Goal: Task Accomplishment & Management: Use online tool/utility

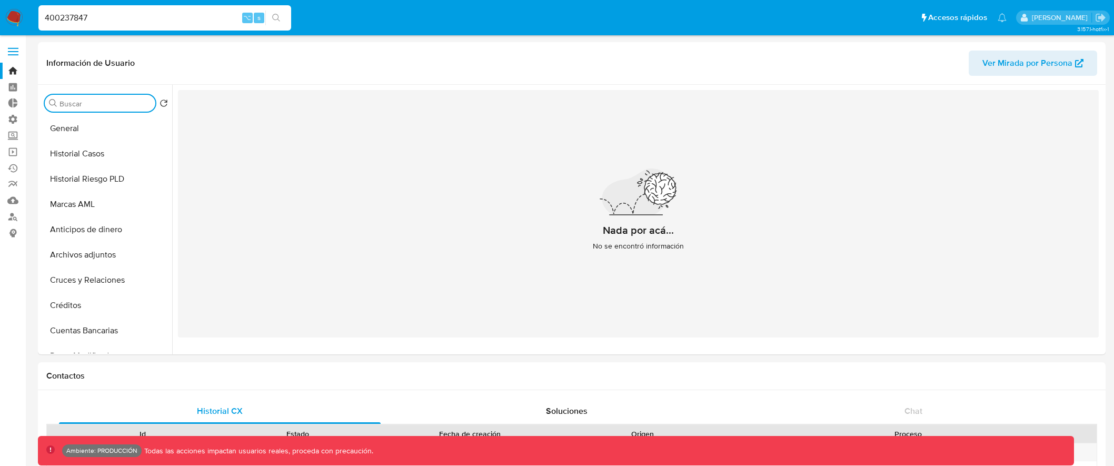
select select "10"
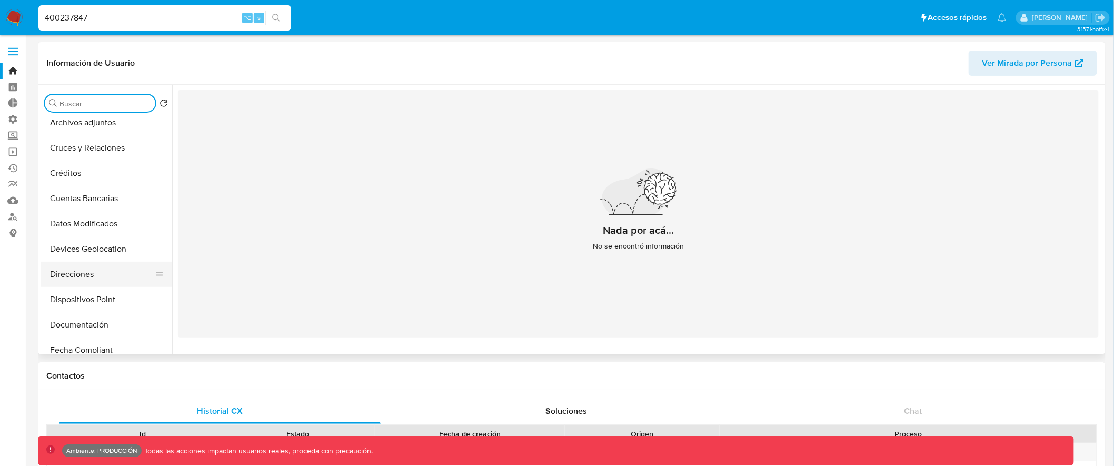
scroll to position [130, 0]
click at [128, 157] on button "Cruces y Relaciones" at bounding box center [102, 149] width 123 height 25
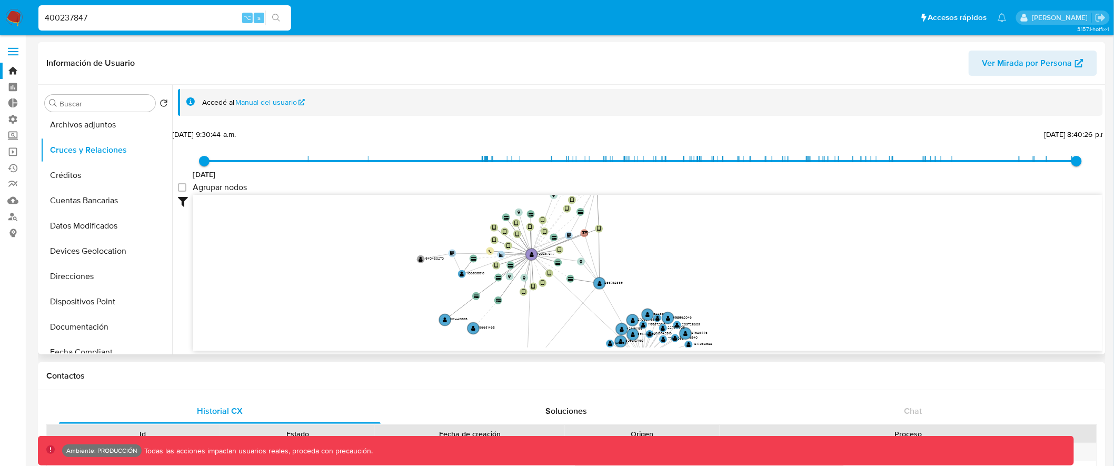
drag, startPoint x: 864, startPoint y: 231, endPoint x: 726, endPoint y: 307, distance: 157.7
click at [726, 307] on icon "device-62a09ffd08813b0018e98e89  device-60fc3b0508813b00183fa16b  device-63bc…" at bounding box center [648, 271] width 910 height 153
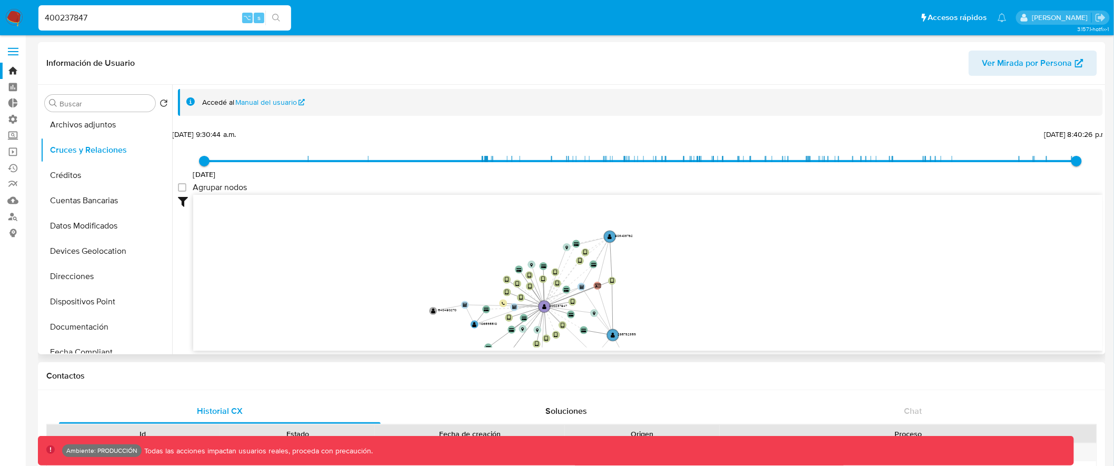
drag, startPoint x: 680, startPoint y: 229, endPoint x: 692, endPoint y: 274, distance: 47.0
click at [692, 274] on icon "device-62a09ffd08813b0018e98e89  device-60fc3b0508813b00183fa16b  device-63bc…" at bounding box center [648, 271] width 910 height 153
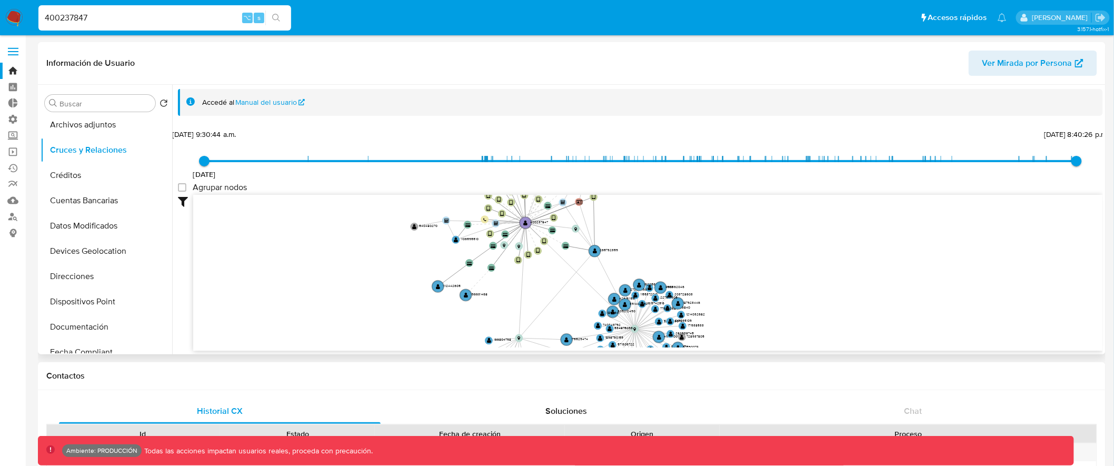
drag, startPoint x: 671, startPoint y: 285, endPoint x: 651, endPoint y: 200, distance: 88.2
click at [651, 200] on icon "device-62a09ffd08813b0018e98e89  device-60fc3b0508813b00183fa16b  device-63bc…" at bounding box center [648, 271] width 910 height 153
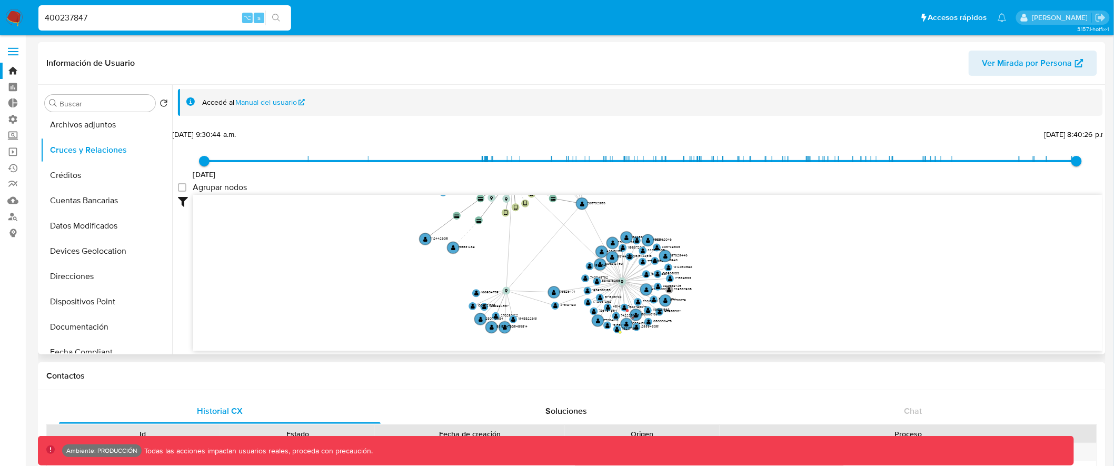
drag, startPoint x: 684, startPoint y: 241, endPoint x: 672, endPoint y: 196, distance: 46.9
click at [672, 196] on icon "device-62a09ffd08813b0018e98e89  device-60fc3b0508813b00183fa16b  device-63bc…" at bounding box center [648, 271] width 910 height 153
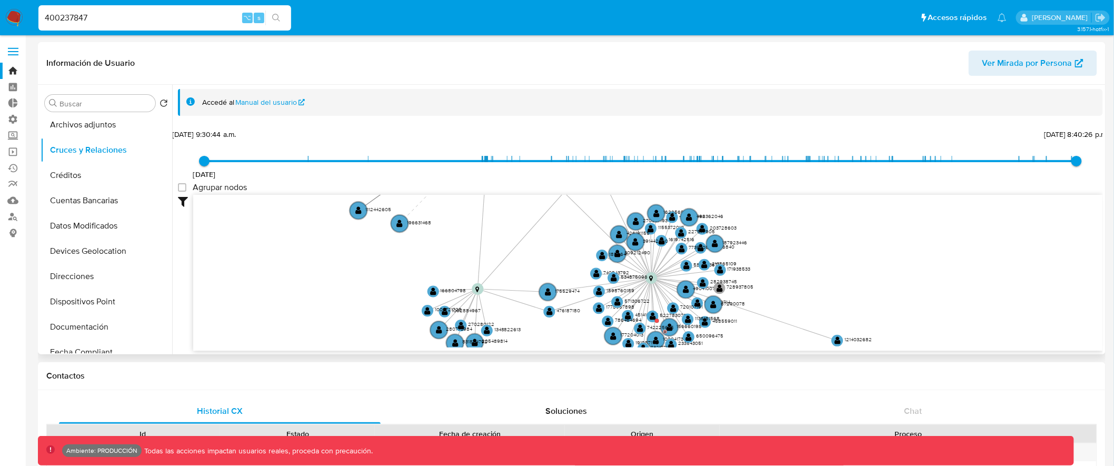
drag, startPoint x: 752, startPoint y: 253, endPoint x: 868, endPoint y: 338, distance: 144.0
click at [868, 338] on text "1214032682" at bounding box center [858, 339] width 27 height 7
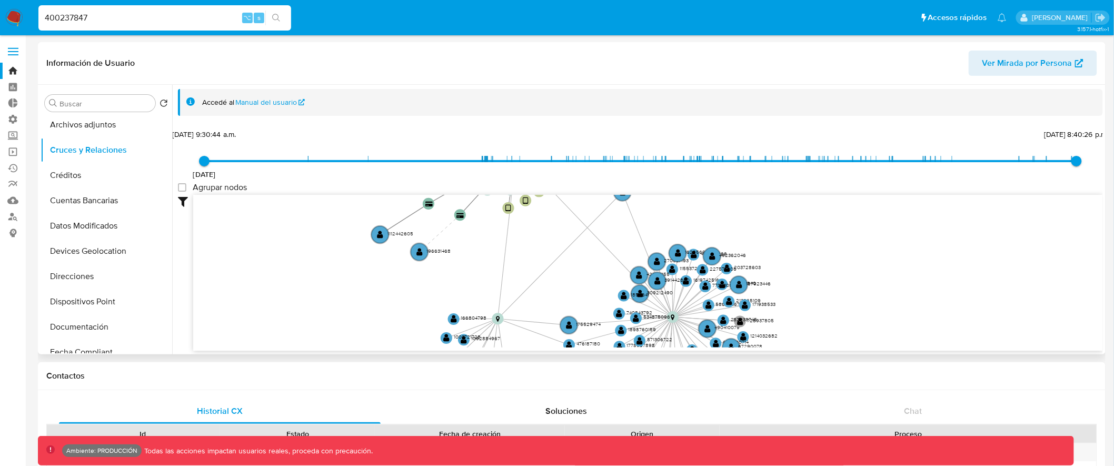
drag, startPoint x: 806, startPoint y: 253, endPoint x: 861, endPoint y: 337, distance: 100.8
click at [861, 336] on icon "device-62a09ffd08813b0018e98e89  device-60fc3b0508813b00183fa16b  device-63bc…" at bounding box center [648, 271] width 910 height 153
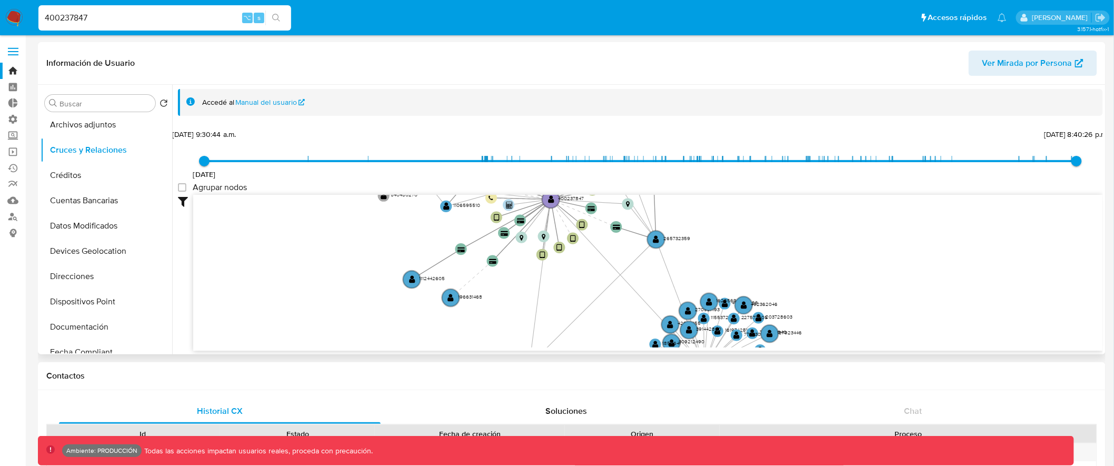
drag, startPoint x: 790, startPoint y: 246, endPoint x: 751, endPoint y: 294, distance: 61.8
click at [764, 289] on icon "device-62a09ffd08813b0018e98e89  device-60fc3b0508813b00183fa16b  device-63bc…" at bounding box center [648, 271] width 910 height 153
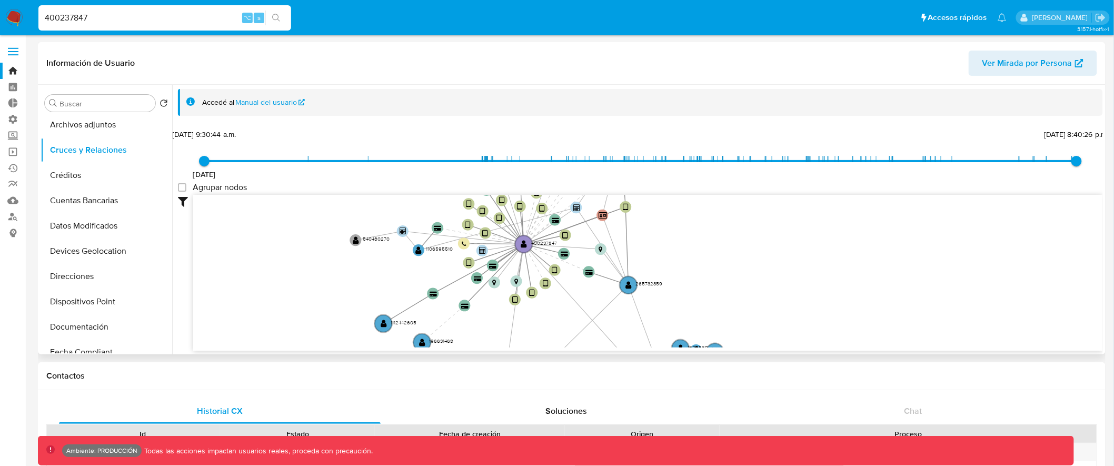
drag, startPoint x: 752, startPoint y: 231, endPoint x: 728, endPoint y: 282, distance: 56.8
click at [729, 281] on icon "device-62a09ffd08813b0018e98e89  device-60fc3b0508813b00183fa16b  device-63bc…" at bounding box center [648, 271] width 910 height 153
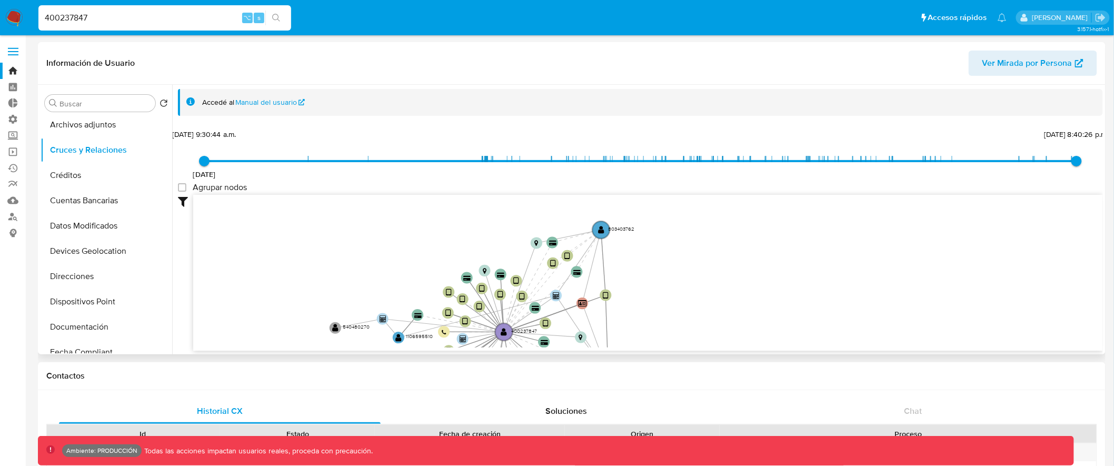
drag, startPoint x: 707, startPoint y: 230, endPoint x: 714, endPoint y: 295, distance: 66.2
click at [714, 295] on icon "device-62a09ffd08813b0018e98e89  device-60fc3b0508813b00183fa16b  device-63bc…" at bounding box center [648, 271] width 910 height 153
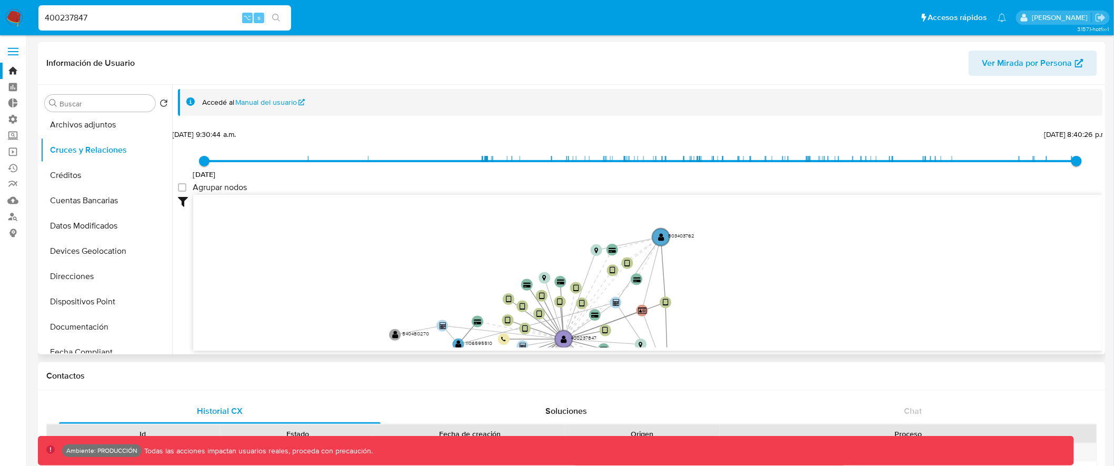
drag, startPoint x: 694, startPoint y: 271, endPoint x: 761, endPoint y: 214, distance: 87.8
click at [761, 214] on icon "device-62a09ffd08813b0018e98e89  device-60fc3b0508813b00183fa16b  device-63bc…" at bounding box center [648, 271] width 910 height 153
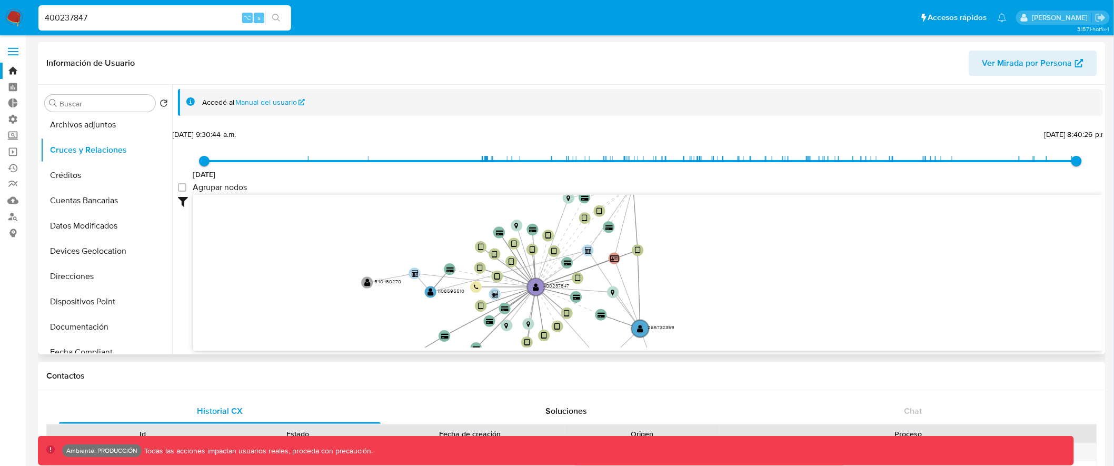
drag, startPoint x: 755, startPoint y: 280, endPoint x: 714, endPoint y: 233, distance: 62.7
click at [714, 233] on icon "device-62a09ffd08813b0018e98e89  device-60fc3b0508813b00183fa16b  device-63bc…" at bounding box center [648, 271] width 910 height 153
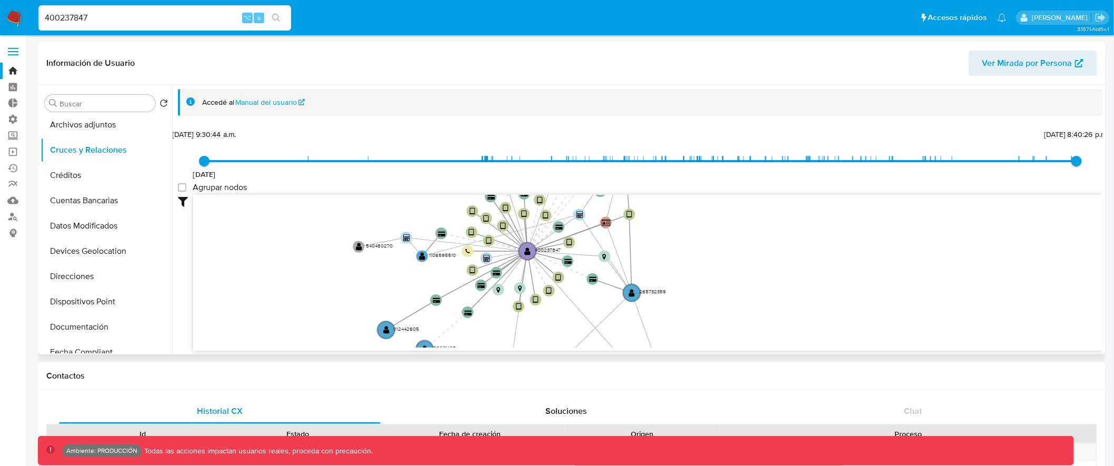
drag, startPoint x: 713, startPoint y: 265, endPoint x: 704, endPoint y: 230, distance: 36.8
click at [704, 230] on icon "device-62a09ffd08813b0018e98e89  device-60fc3b0508813b00183fa16b  device-63bc…" at bounding box center [648, 271] width 910 height 153
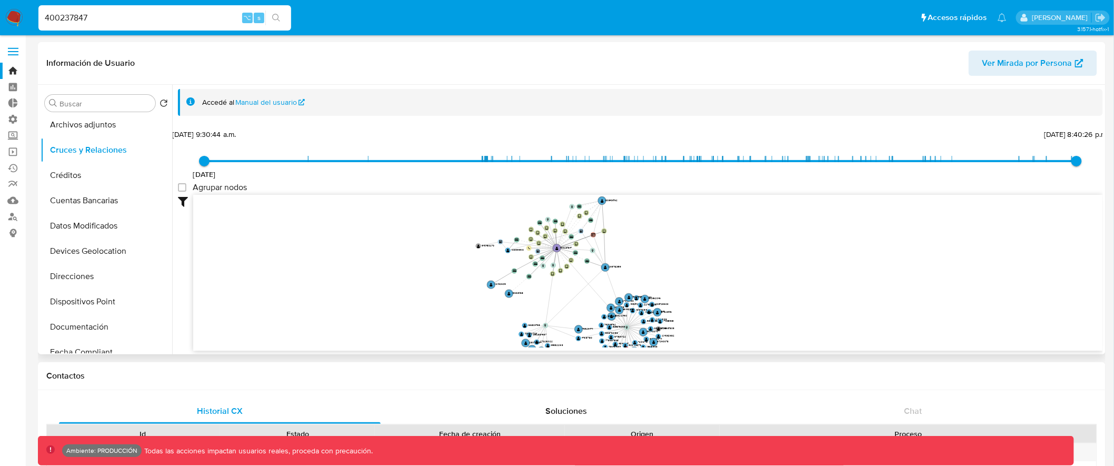
drag, startPoint x: 728, startPoint y: 248, endPoint x: 663, endPoint y: 249, distance: 64.8
click at [663, 249] on icon "device-62a09ffd08813b0018e98e89  device-60fc3b0508813b00183fa16b  device-63bc…" at bounding box center [648, 271] width 910 height 153
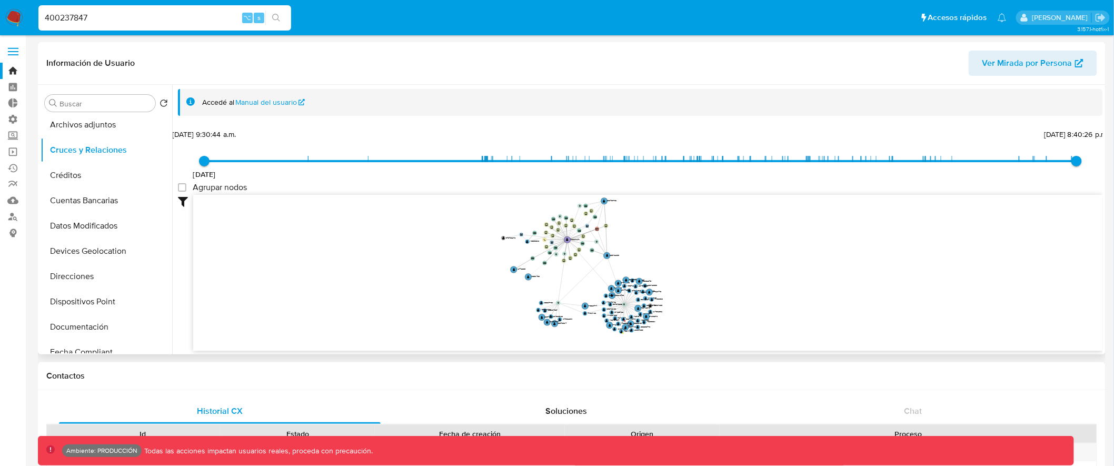
drag, startPoint x: 665, startPoint y: 247, endPoint x: 656, endPoint y: 239, distance: 12.3
click at [656, 239] on icon "device-62a09ffd08813b0018e98e89  device-60fc3b0508813b00183fa16b  device-63bc…" at bounding box center [648, 271] width 910 height 153
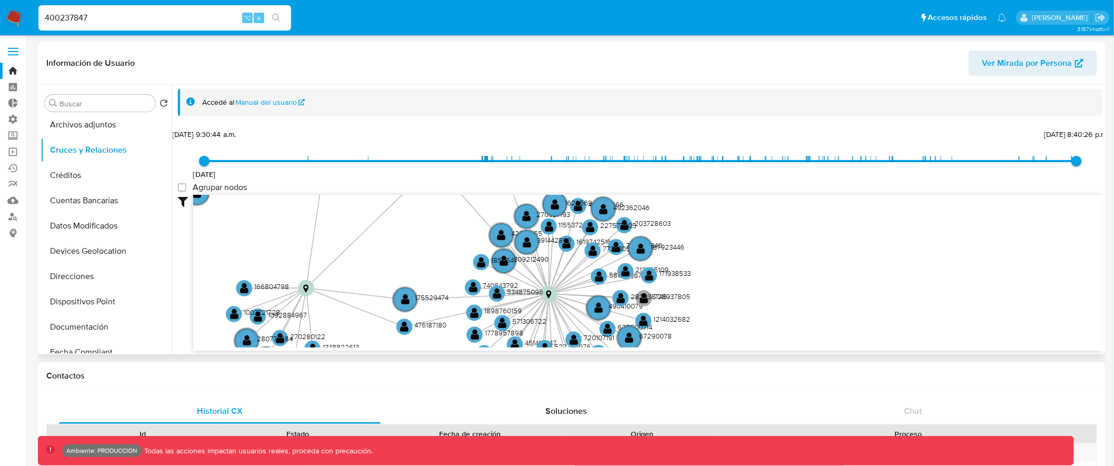
drag, startPoint x: 607, startPoint y: 276, endPoint x: 614, endPoint y: 173, distance: 103.4
click at [614, 173] on div "27/9/2019 27/9/2019, 9:30:44 a.m. 1/7/2025, 8:40:26 p.m. Agrupar nodos Filtros …" at bounding box center [640, 239] width 925 height 224
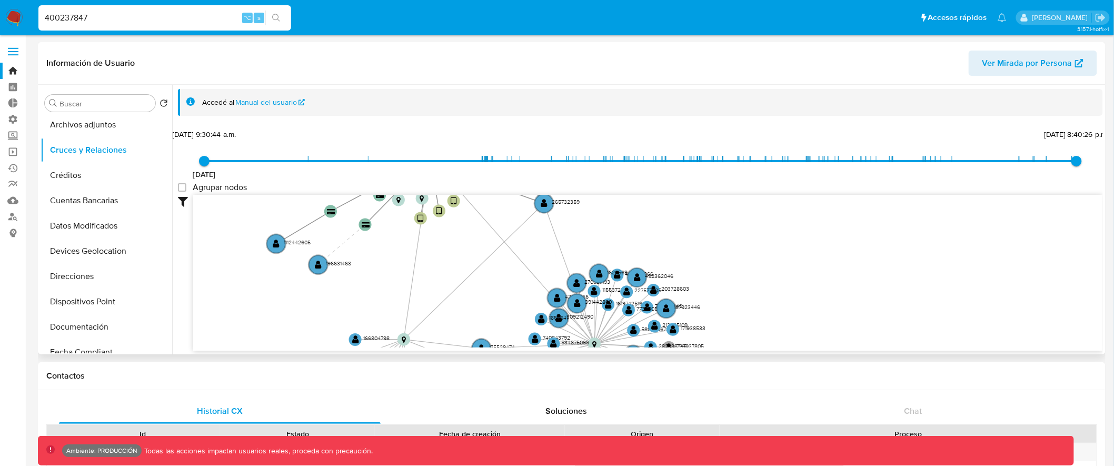
drag, startPoint x: 296, startPoint y: 242, endPoint x: 374, endPoint y: 305, distance: 100.2
click at [379, 314] on icon "device-62a09ffd08813b0018e98e89  device-60fc3b0508813b00183fa16b  device-63bc…" at bounding box center [648, 271] width 910 height 153
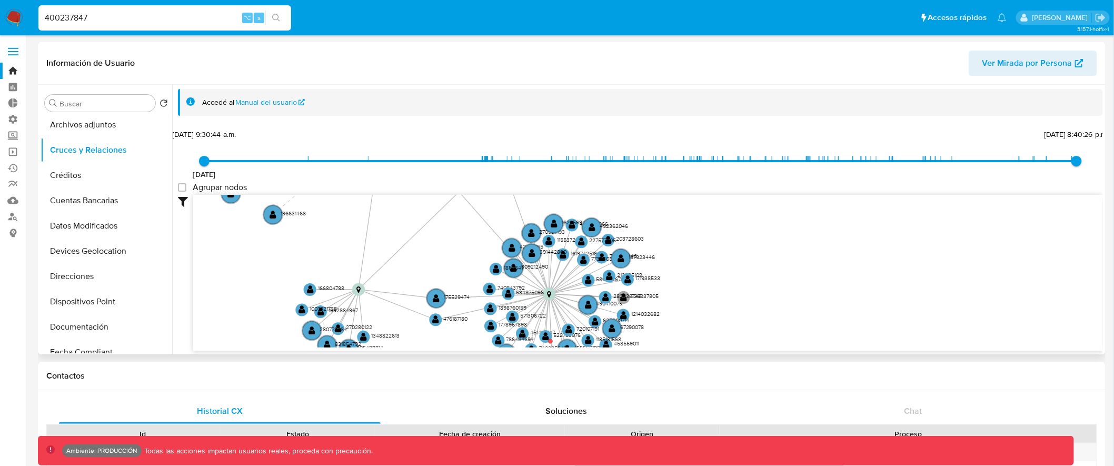
drag, startPoint x: 722, startPoint y: 242, endPoint x: 659, endPoint y: 218, distance: 66.8
click at [665, 183] on div "27/9/2019 27/9/2019, 9:30:44 a.m. 1/7/2025, 8:40:26 p.m. Agrupar nodos Filtros …" at bounding box center [640, 239] width 925 height 224
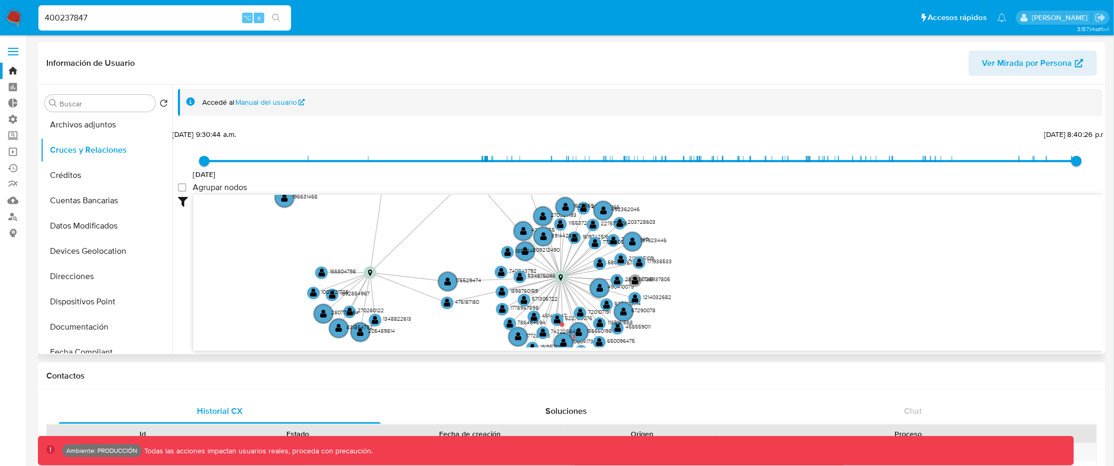
drag, startPoint x: 703, startPoint y: 244, endPoint x: 714, endPoint y: 227, distance: 20.6
click at [714, 227] on icon "device-62a09ffd08813b0018e98e89  device-60fc3b0508813b00183fa16b  device-63bc…" at bounding box center [648, 271] width 910 height 153
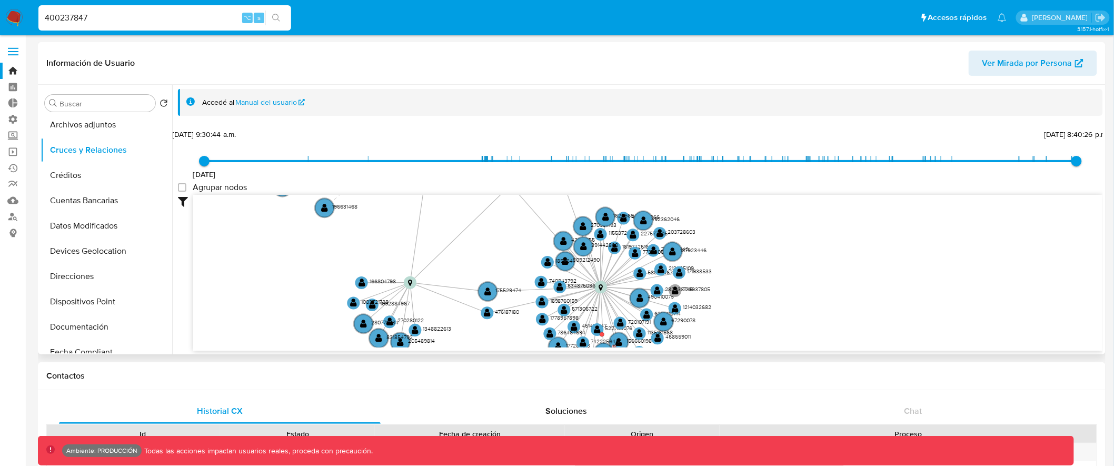
drag, startPoint x: 727, startPoint y: 244, endPoint x: 761, endPoint y: 265, distance: 40.2
click at [761, 266] on icon "device-62a09ffd08813b0018e98e89  device-60fc3b0508813b00183fa16b  device-63bc…" at bounding box center [648, 271] width 910 height 153
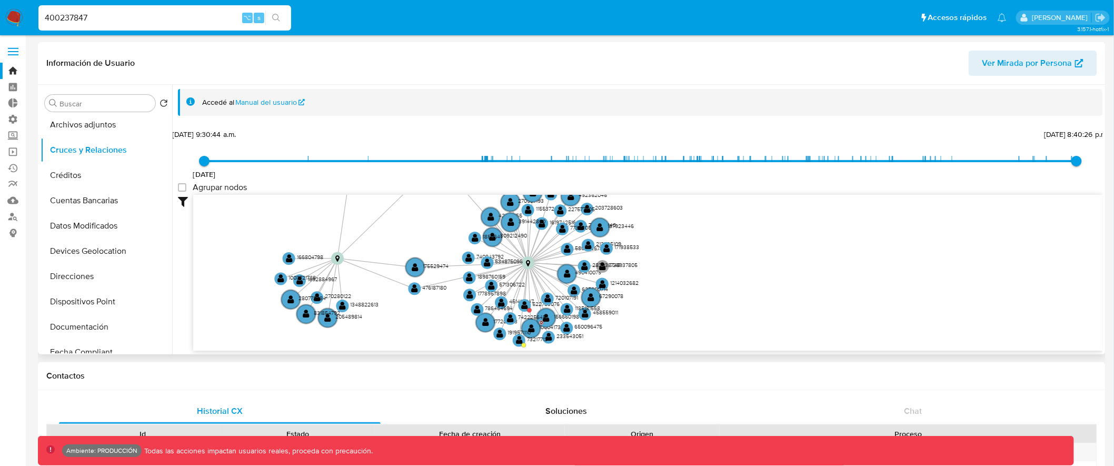
drag, startPoint x: 765, startPoint y: 262, endPoint x: 680, endPoint y: 224, distance: 93.6
click at [680, 224] on icon "device-62a09ffd08813b0018e98e89  device-60fc3b0508813b00183fa16b  device-63bc…" at bounding box center [648, 271] width 910 height 153
click at [12, 52] on label at bounding box center [13, 52] width 26 height 22
click at [0, 0] on input "checkbox" at bounding box center [0, 0] width 0 height 0
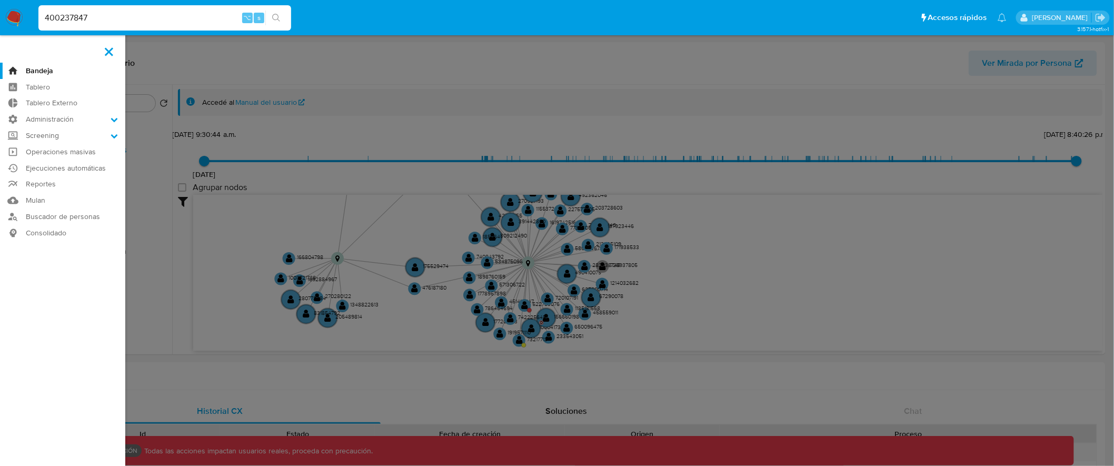
click at [673, 245] on label at bounding box center [557, 233] width 1114 height 466
click at [0, 0] on input "checkbox" at bounding box center [0, 0] width 0 height 0
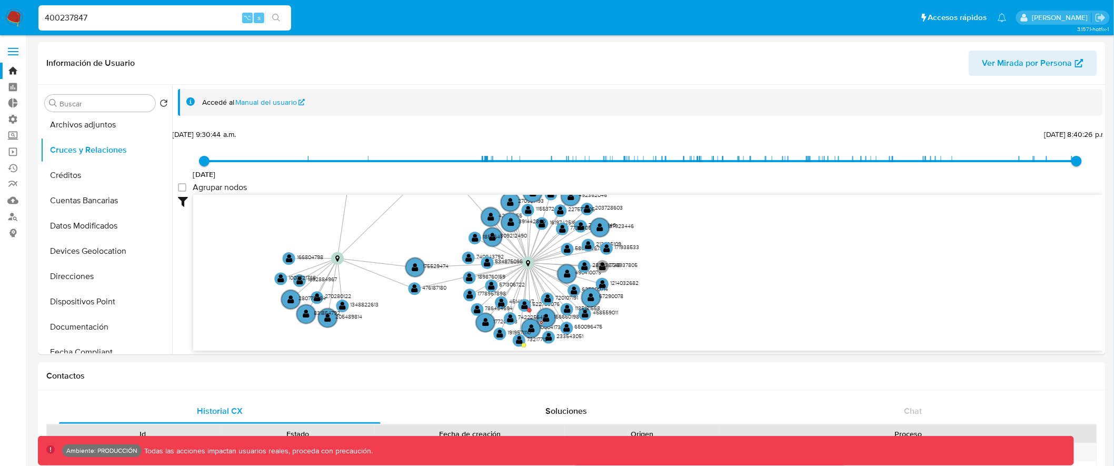
click at [10, 53] on label at bounding box center [13, 52] width 26 height 22
click at [0, 0] on input "checkbox" at bounding box center [0, 0] width 0 height 0
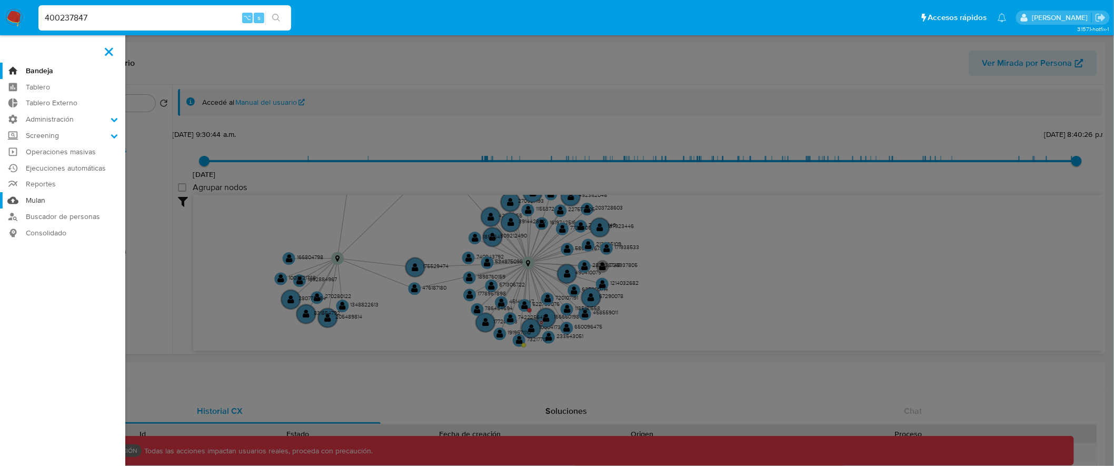
click at [29, 200] on link "Mulan" at bounding box center [62, 200] width 125 height 16
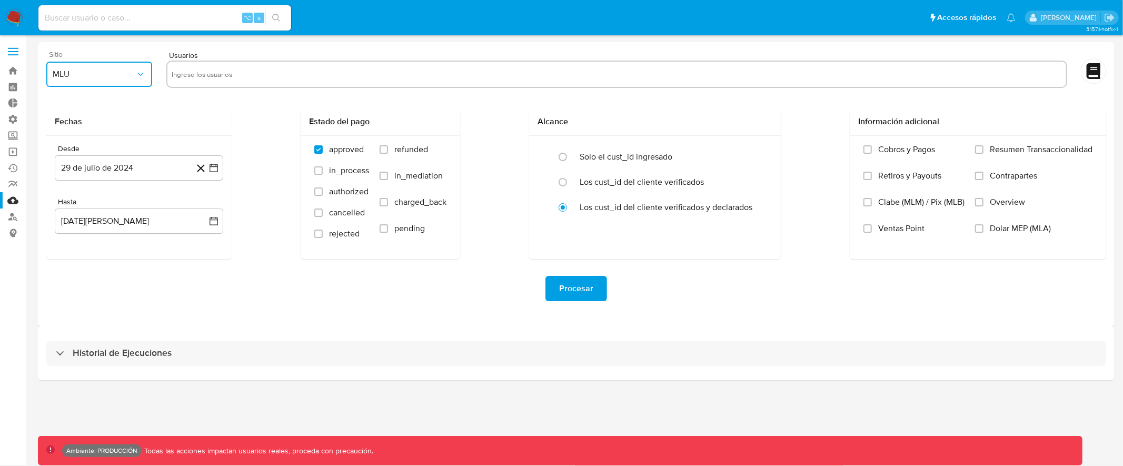
click at [136, 73] on icon "button" at bounding box center [140, 74] width 11 height 11
click at [90, 226] on div "MLM" at bounding box center [96, 228] width 87 height 25
click at [203, 75] on input "text" at bounding box center [617, 74] width 890 height 17
type input "213"
type input "21321312"
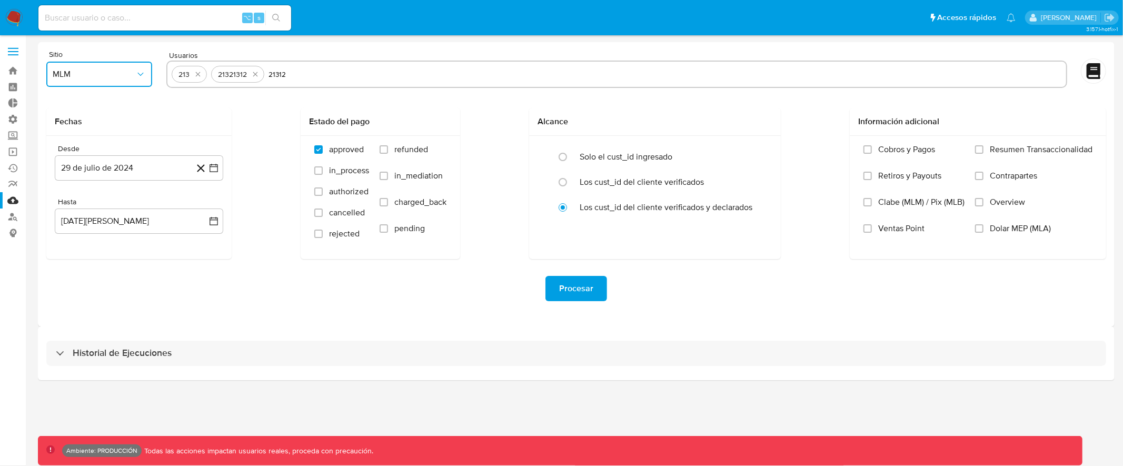
type input "213123"
type input "1312321"
click at [515, 116] on div "Fechas Desde 29 de julio de 2024 29-07-2024 Hasta 29 de agosto de 2025 29-08-20…" at bounding box center [576, 183] width 1060 height 151
click at [357, 73] on icon "quitar 1312321" at bounding box center [359, 74] width 8 height 8
click at [307, 73] on icon "quitar 213123" at bounding box center [306, 74] width 8 height 8
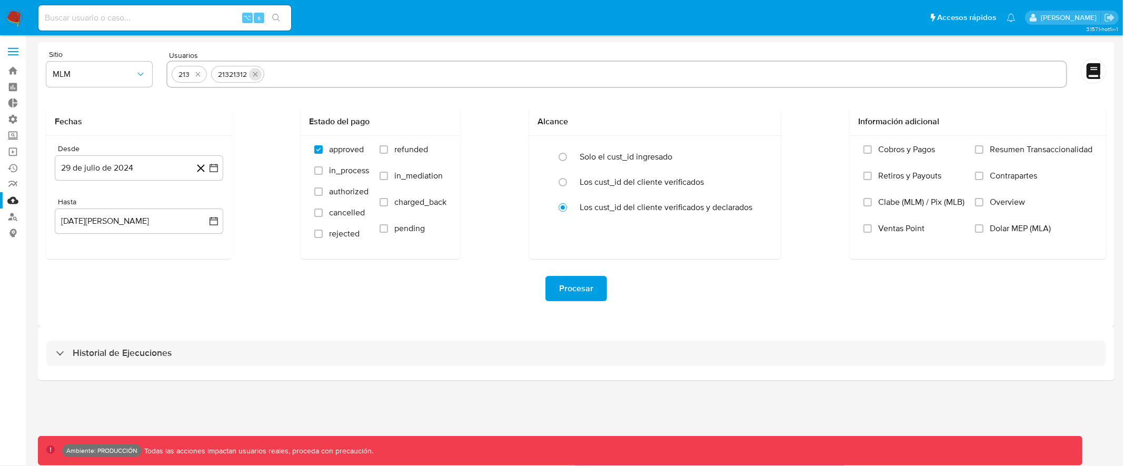
click at [258, 74] on icon "quitar 21321312" at bounding box center [255, 74] width 8 height 8
click at [198, 75] on icon "quitar 213" at bounding box center [197, 74] width 5 height 5
drag, startPoint x: 539, startPoint y: 121, endPoint x: 609, endPoint y: 120, distance: 69.5
click at [609, 120] on h2 "Alcance" at bounding box center [655, 121] width 235 height 11
click at [565, 232] on div "Alcance Solo el cust_id ingresado Los cust_id del cliente verificados Los cust_…" at bounding box center [655, 183] width 252 height 151
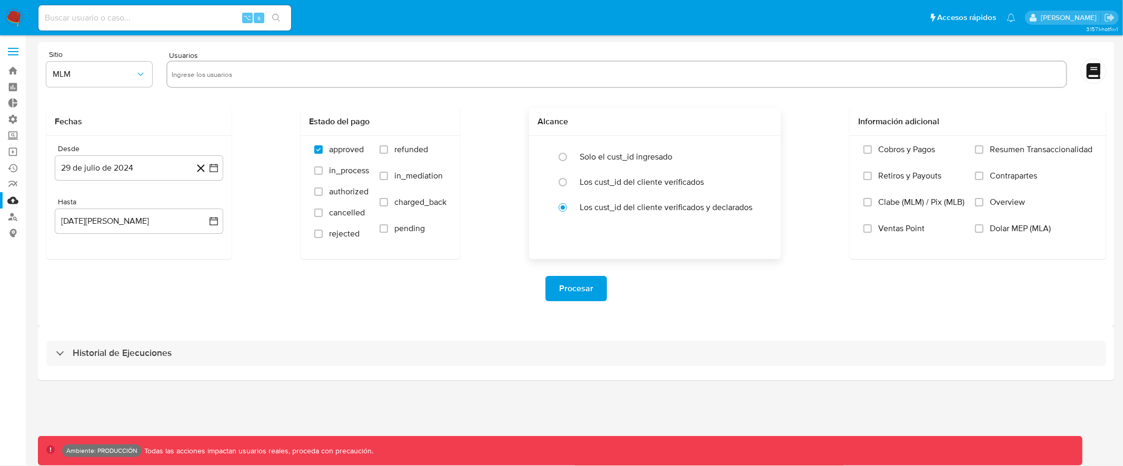
click at [565, 232] on div "Alcance Solo el cust_id ingresado Los cust_id del cliente verificados Los cust_…" at bounding box center [655, 183] width 252 height 151
click at [564, 235] on div "Alcance Solo el cust_id ingresado Los cust_id del cliente verificados Los cust_…" at bounding box center [655, 183] width 252 height 151
drag, startPoint x: 563, startPoint y: 235, endPoint x: 731, endPoint y: 234, distance: 167.4
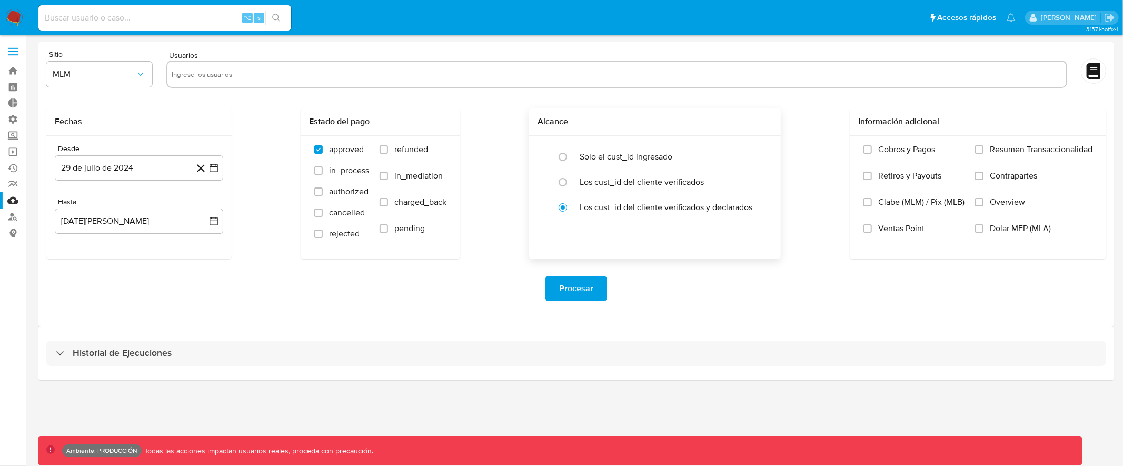
click at [723, 234] on div "Alcance Solo el cust_id ingresado Los cust_id del cliente verificados Los cust_…" at bounding box center [655, 183] width 252 height 151
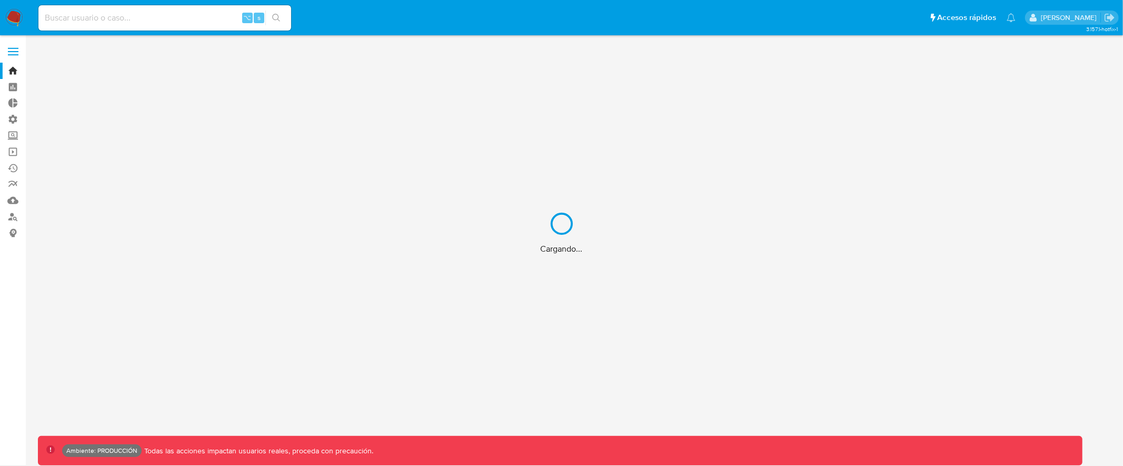
click at [157, 13] on div "Cargando..." at bounding box center [561, 233] width 1123 height 466
click at [156, 19] on div "Cargando..." at bounding box center [561, 233] width 1123 height 466
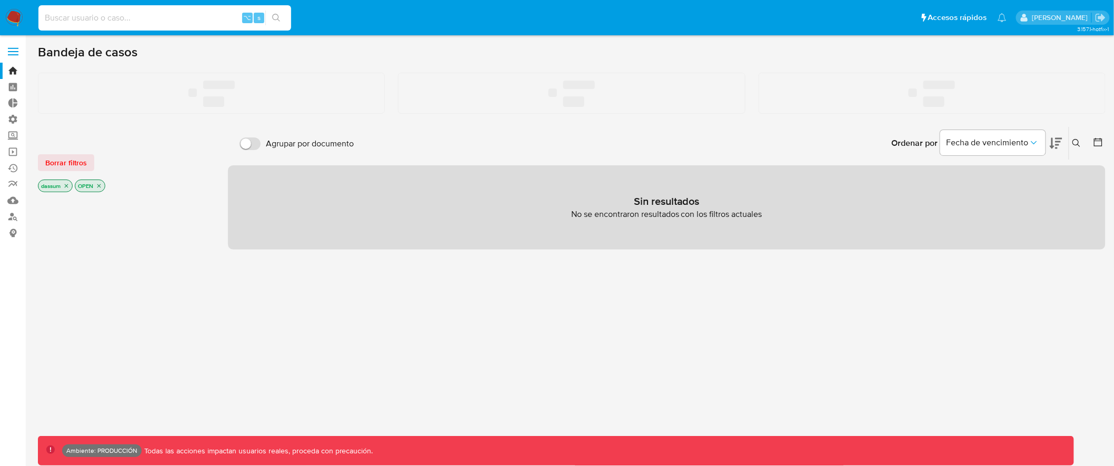
click at [160, 22] on input at bounding box center [164, 18] width 253 height 14
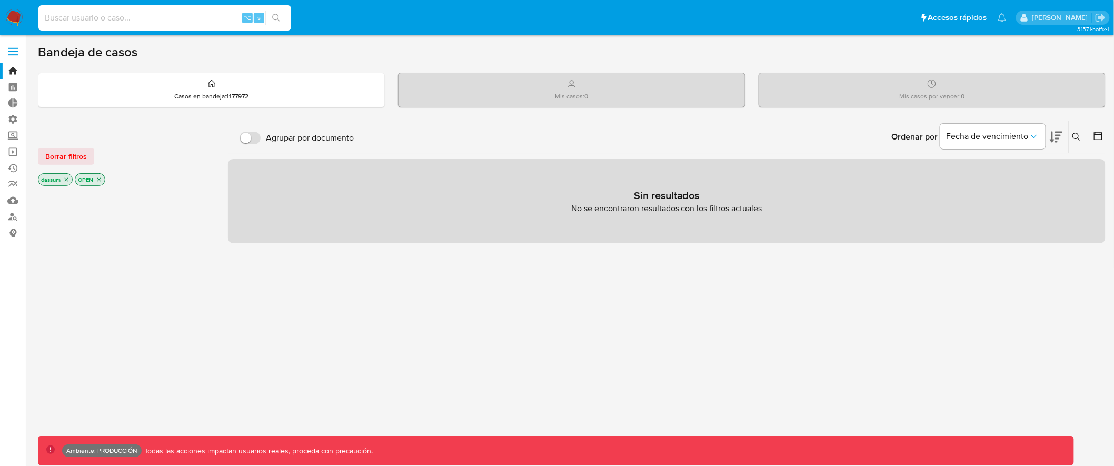
paste input "18868772"
type input "18868772"
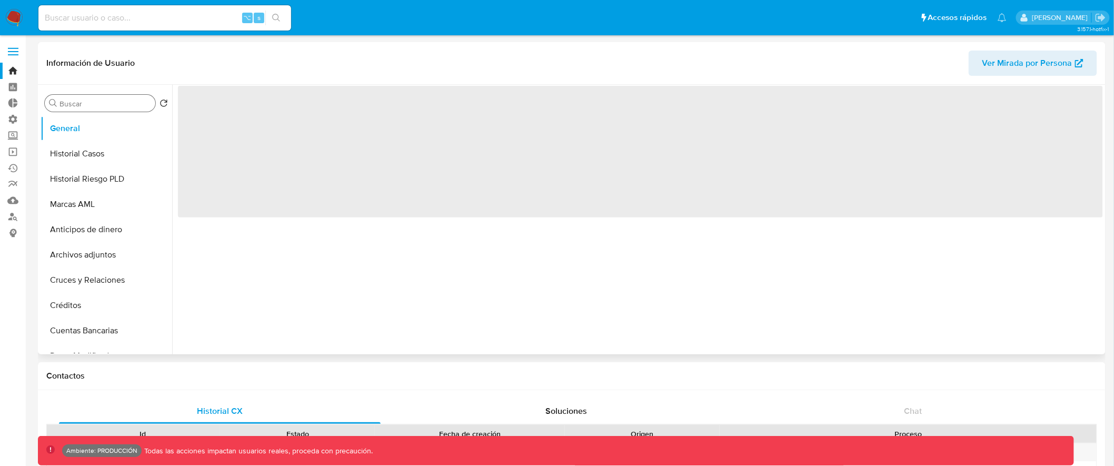
click at [97, 105] on input "Buscar" at bounding box center [105, 103] width 92 height 9
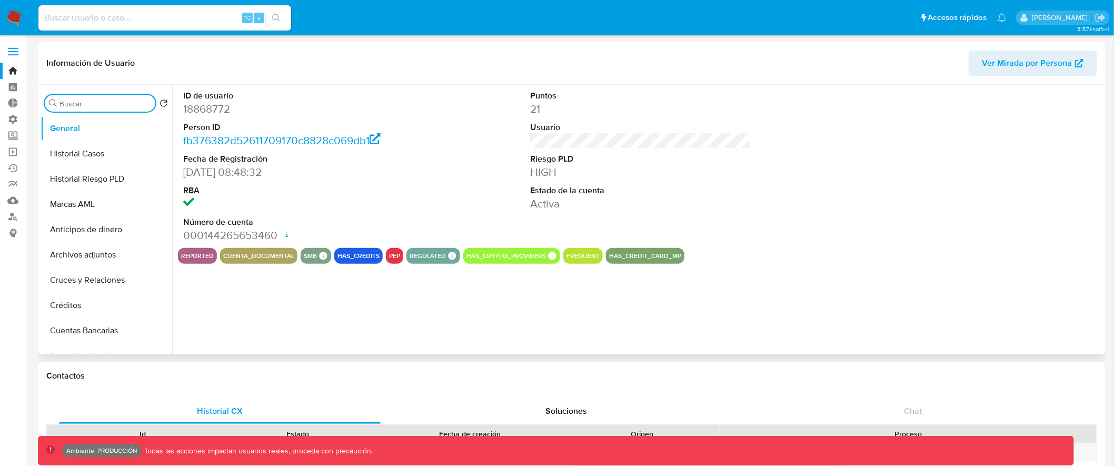
type input "l"
select select "10"
type input "li"
click at [112, 177] on button "Lista Interna" at bounding box center [102, 178] width 123 height 25
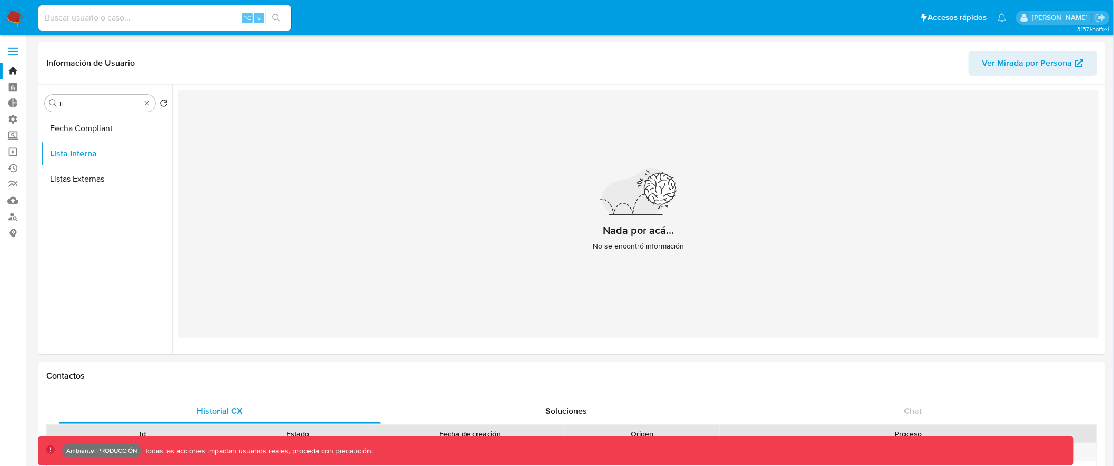
click at [134, 7] on div "⌥ s" at bounding box center [164, 17] width 253 height 25
click at [120, 18] on input at bounding box center [164, 18] width 253 height 14
paste input "396432055"
type input "396432055"
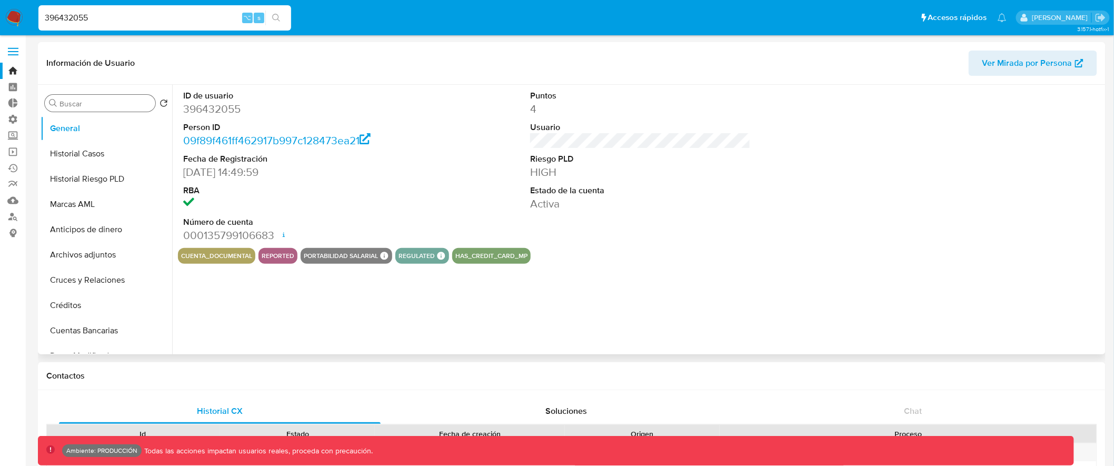
click at [87, 98] on div "Buscar" at bounding box center [100, 103] width 111 height 17
select select "10"
click at [85, 100] on input "Buscar" at bounding box center [105, 103] width 92 height 9
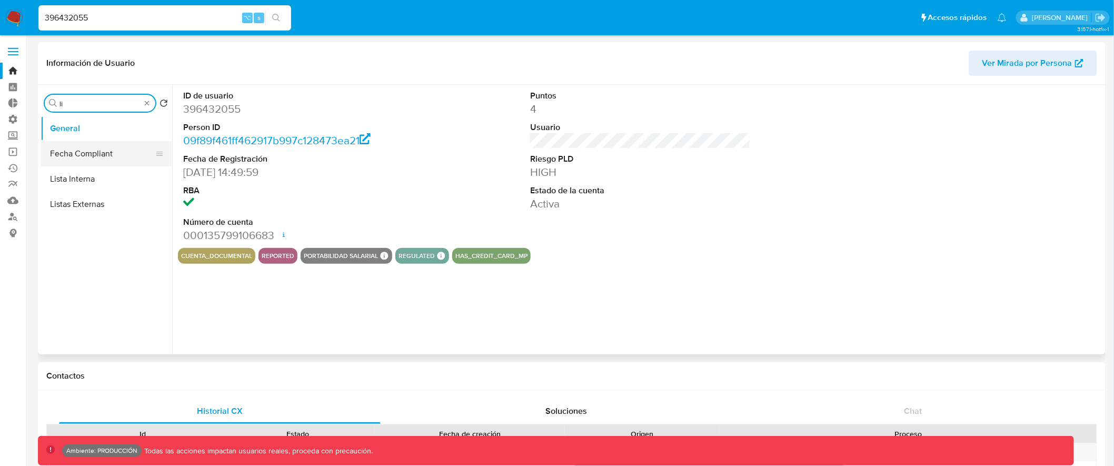
type input "li"
click at [98, 166] on button "Fecha Compliant" at bounding box center [102, 153] width 123 height 25
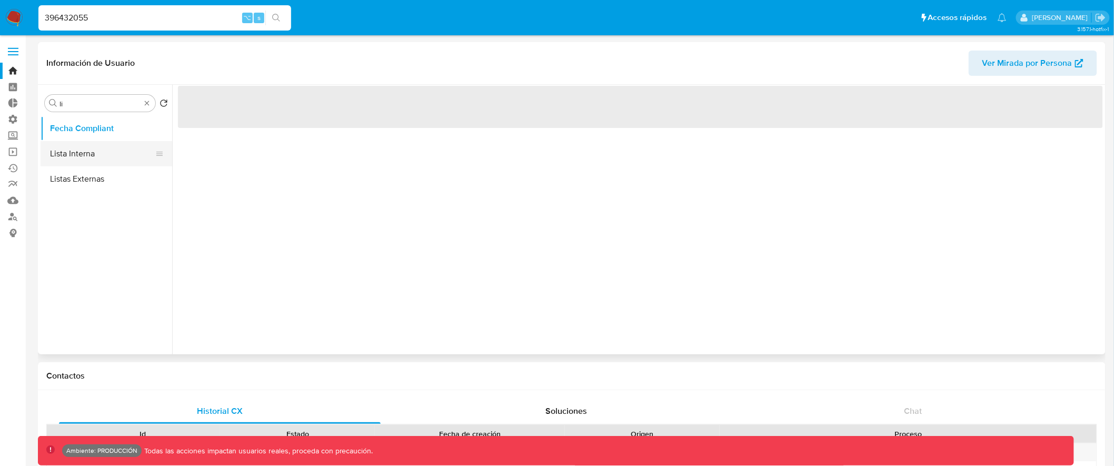
click at [102, 152] on button "Lista Interna" at bounding box center [102, 153] width 123 height 25
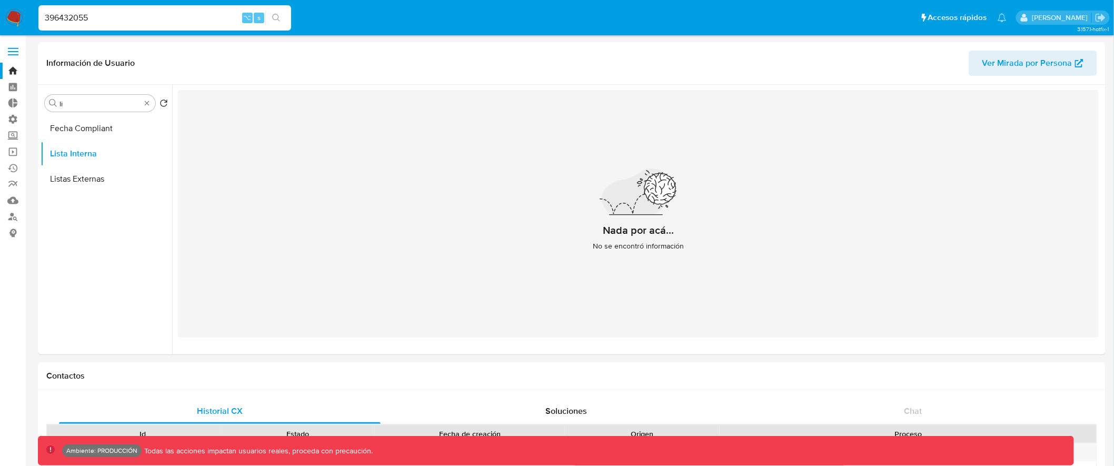
click at [54, 15] on input "396432055" at bounding box center [164, 18] width 253 height 14
paste input "586016677"
type input "586016677"
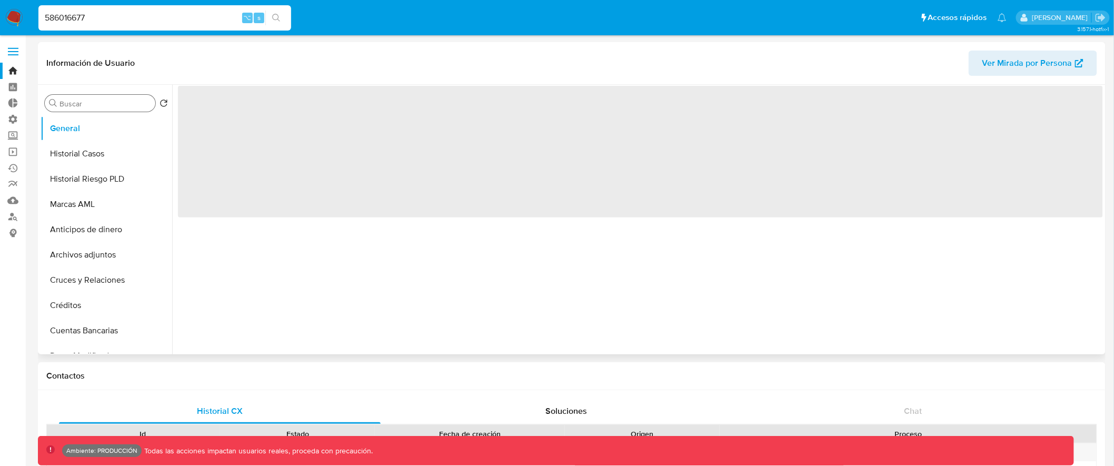
click at [135, 104] on input "Buscar" at bounding box center [105, 103] width 92 height 9
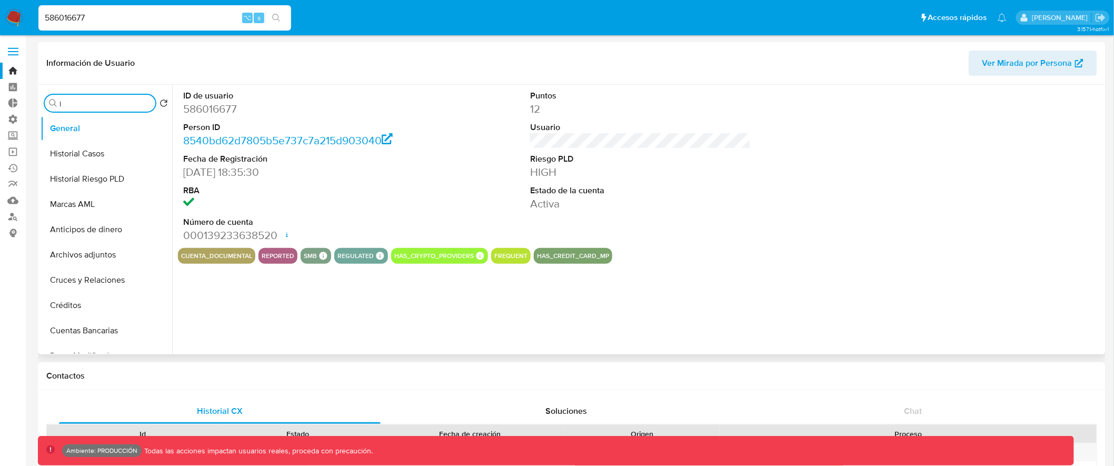
type input "li"
select select "10"
type input "lis"
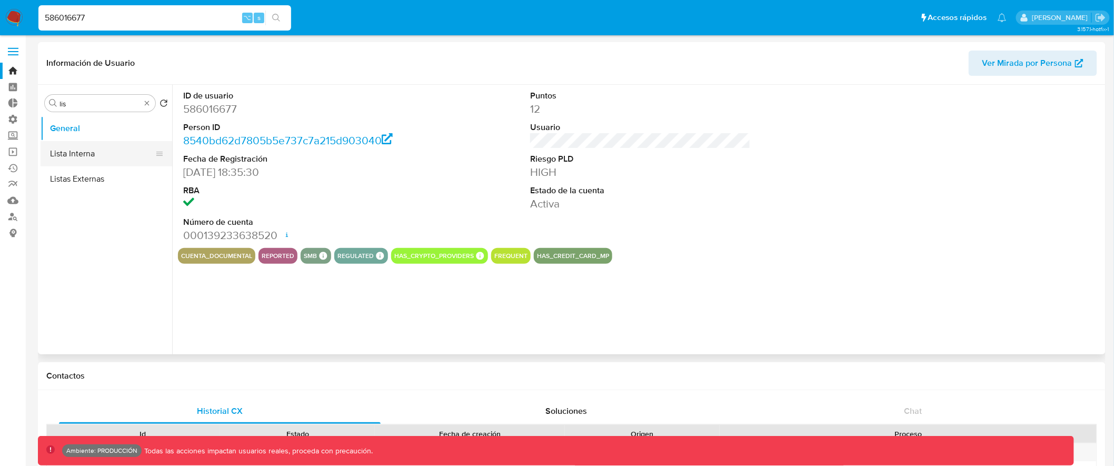
click at [115, 149] on button "Lista Interna" at bounding box center [102, 153] width 123 height 25
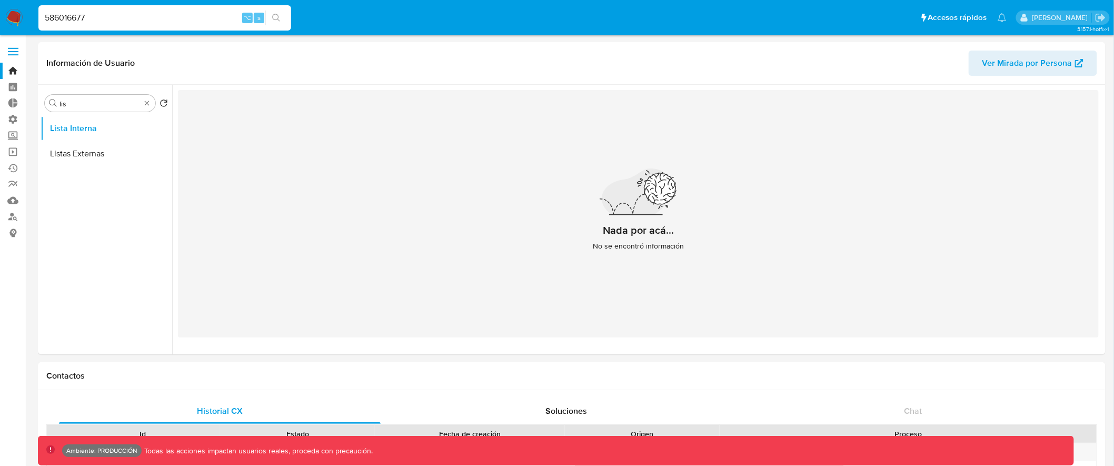
click at [76, 14] on input "586016677" at bounding box center [164, 18] width 253 height 14
paste input "246987943"
click at [76, 14] on input "246987943" at bounding box center [164, 18] width 253 height 14
type input "246987943"
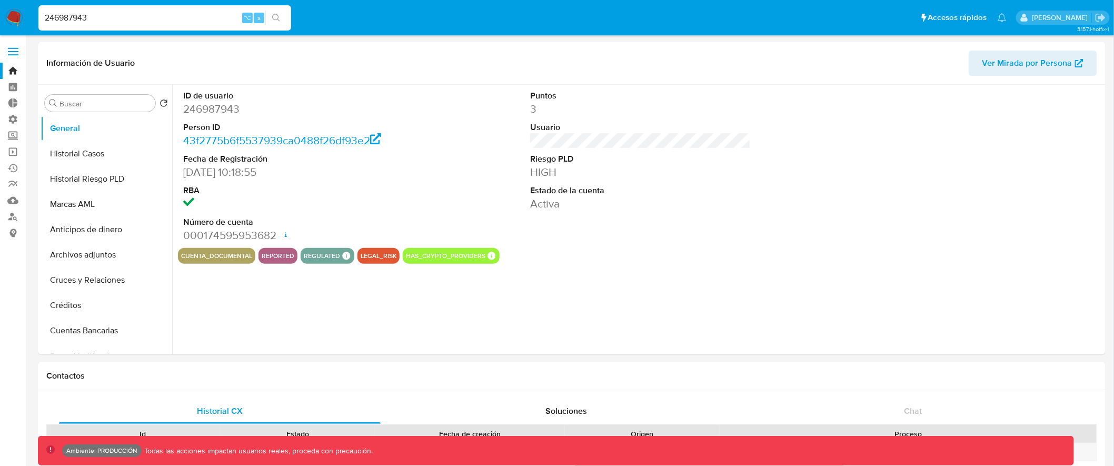
select select "10"
click at [147, 101] on input "Buscar" at bounding box center [105, 103] width 92 height 9
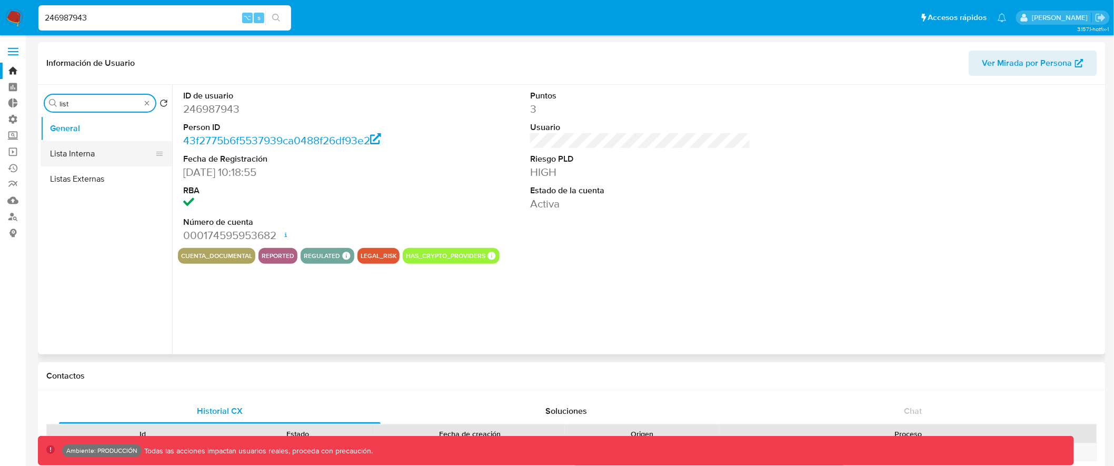
type input "list"
click at [111, 154] on button "Lista Interna" at bounding box center [102, 153] width 123 height 25
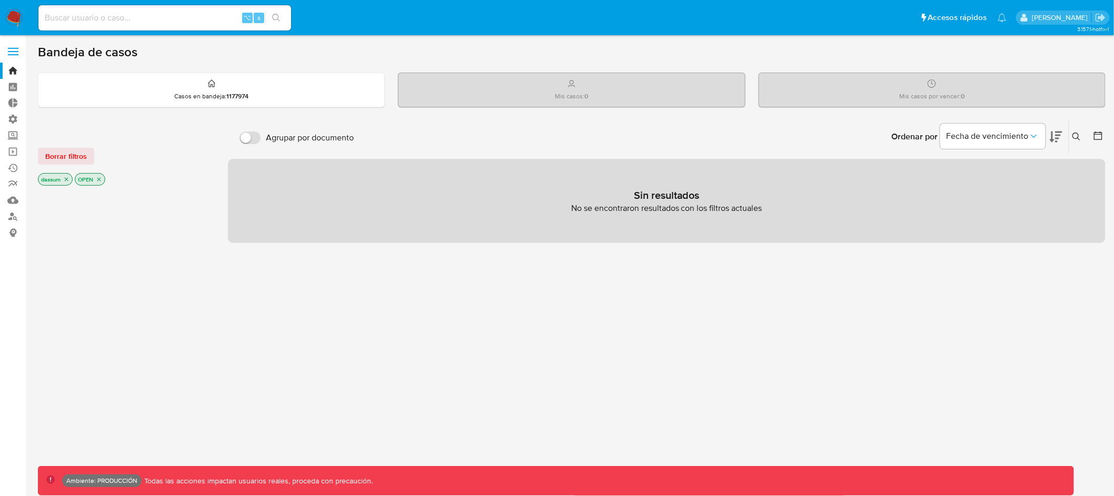
click at [14, 54] on span at bounding box center [13, 55] width 11 height 2
click at [0, 0] on input "checkbox" at bounding box center [0, 0] width 0 height 0
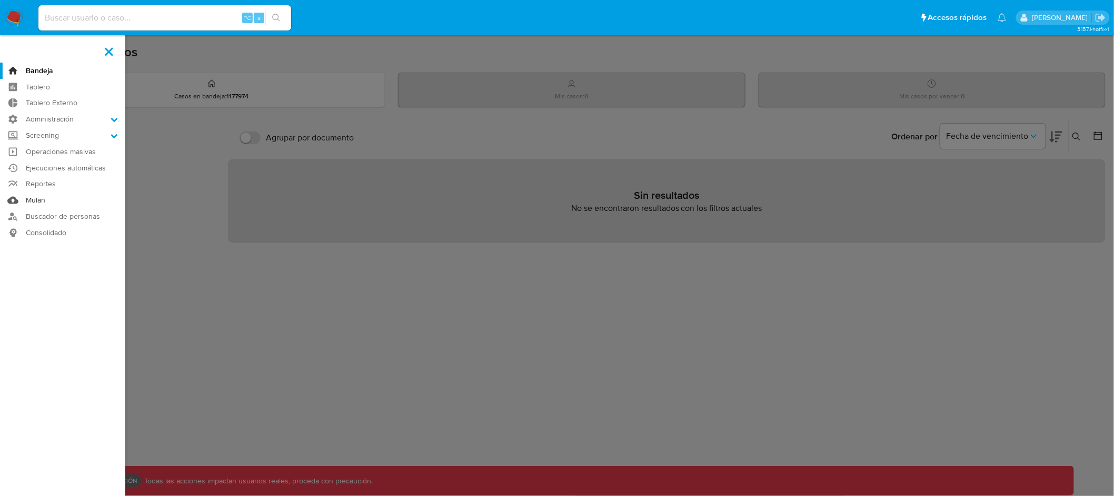
click at [37, 200] on link "Mulan" at bounding box center [62, 200] width 125 height 16
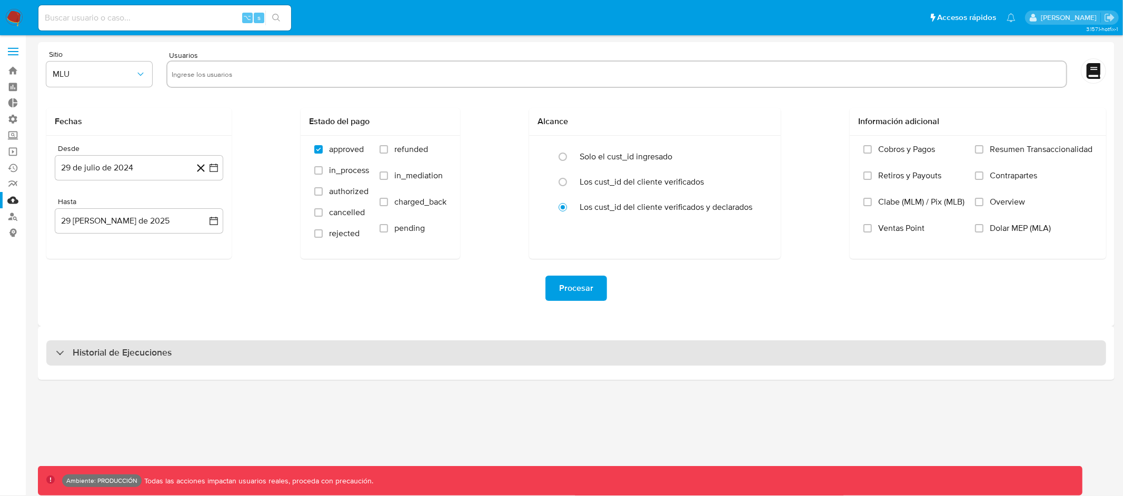
click at [434, 361] on div "Historial de Ejecuciones" at bounding box center [576, 353] width 1060 height 25
select select "10"
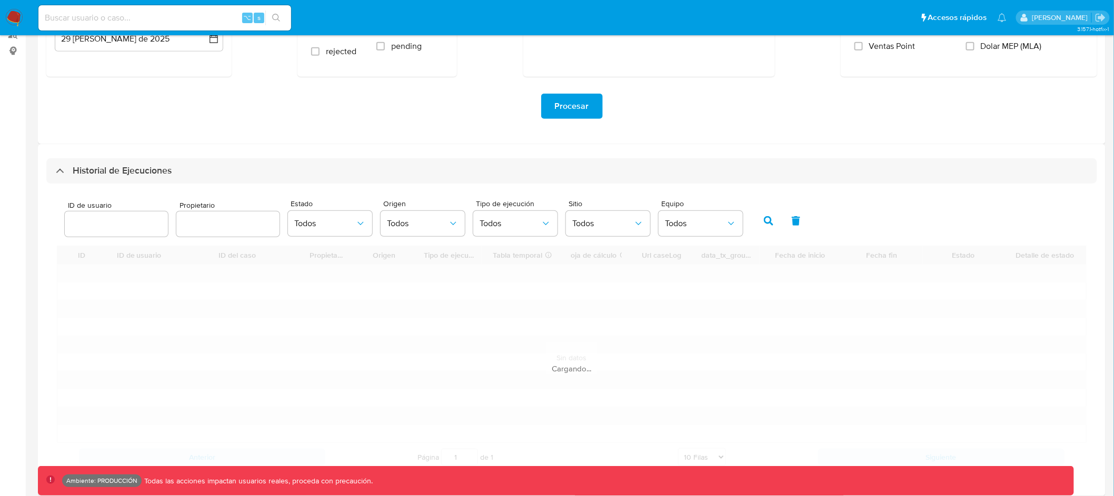
scroll to position [188, 0]
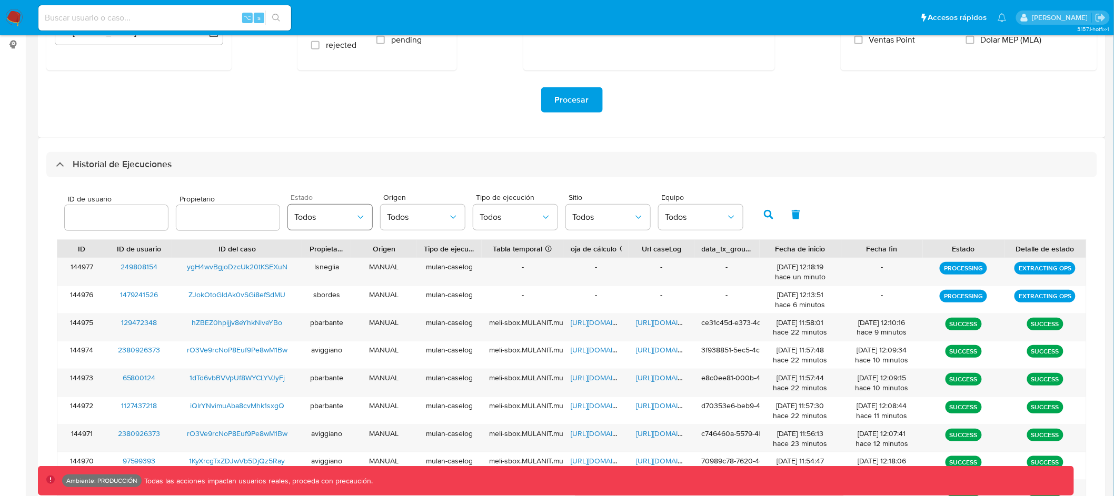
click at [355, 212] on icon "button" at bounding box center [360, 217] width 11 height 11
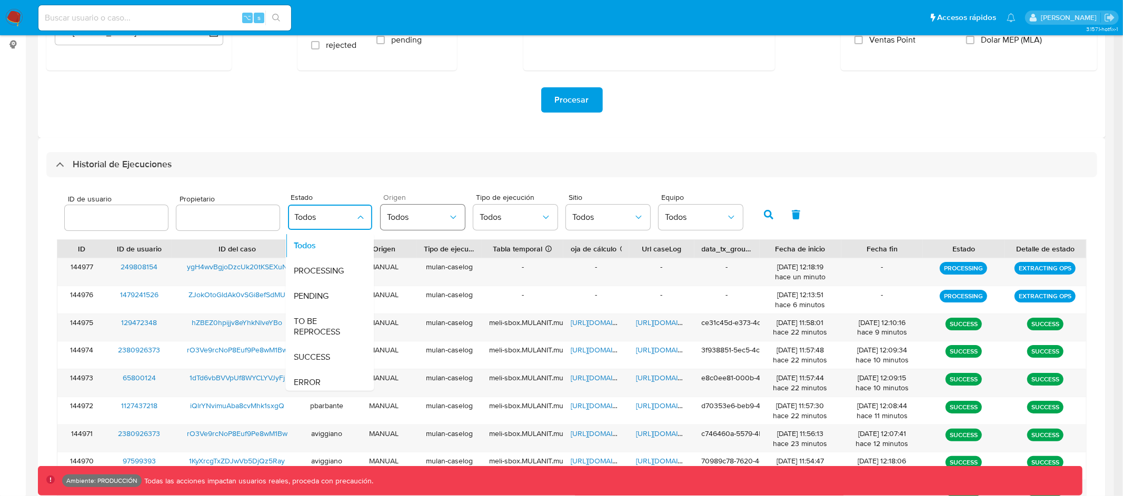
click at [428, 212] on span "Todos" at bounding box center [417, 217] width 61 height 11
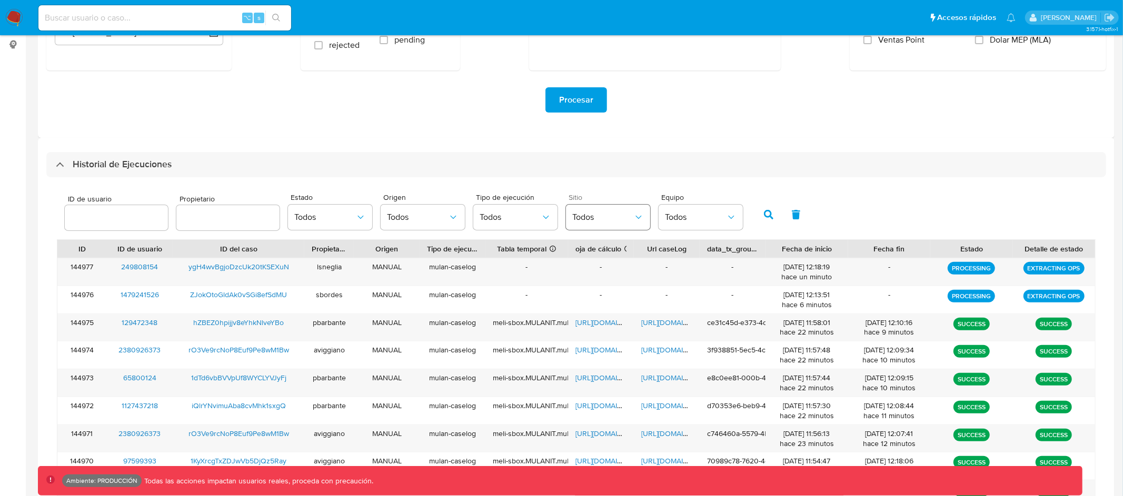
click at [590, 212] on span "Todos" at bounding box center [602, 217] width 61 height 11
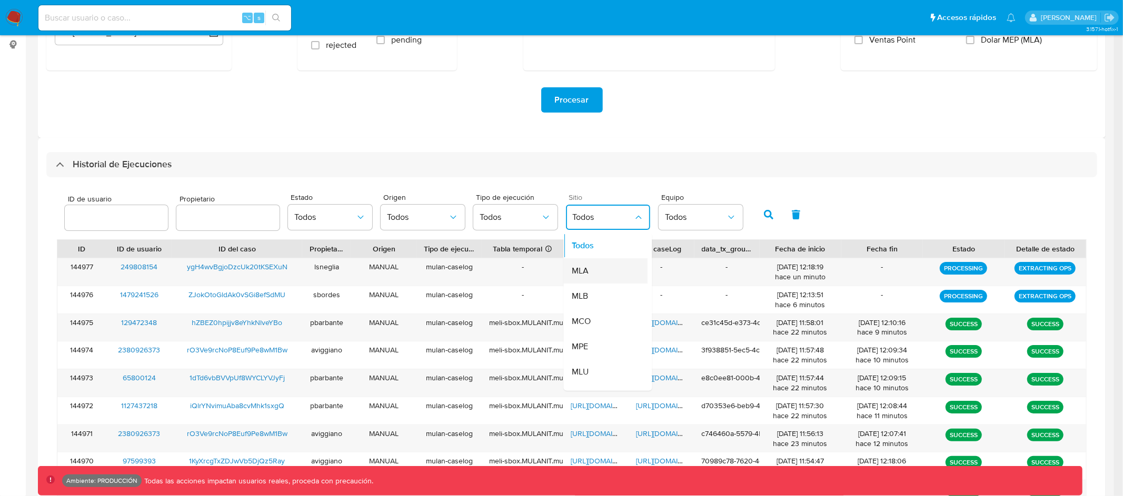
click at [601, 277] on div "MLA" at bounding box center [602, 271] width 61 height 25
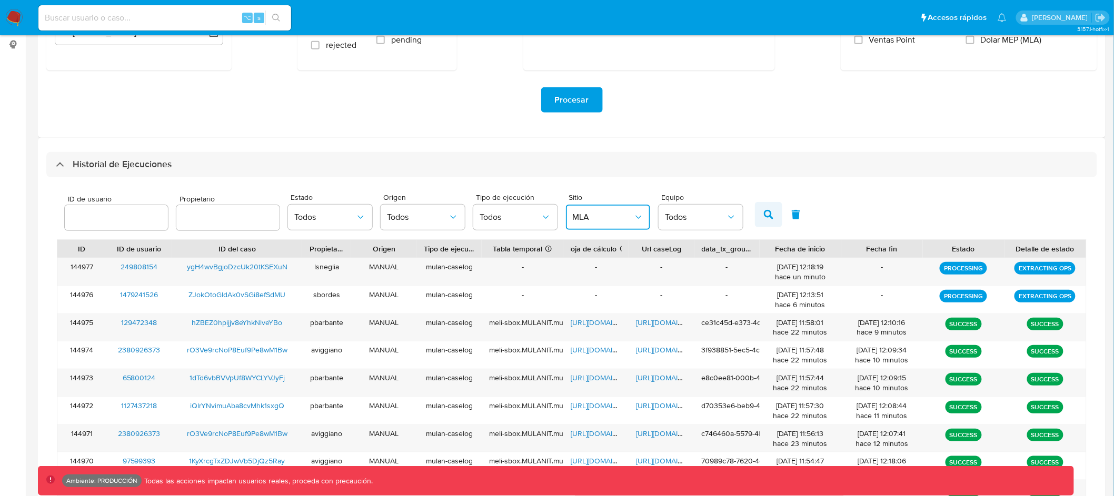
click at [764, 216] on icon "button" at bounding box center [768, 214] width 9 height 9
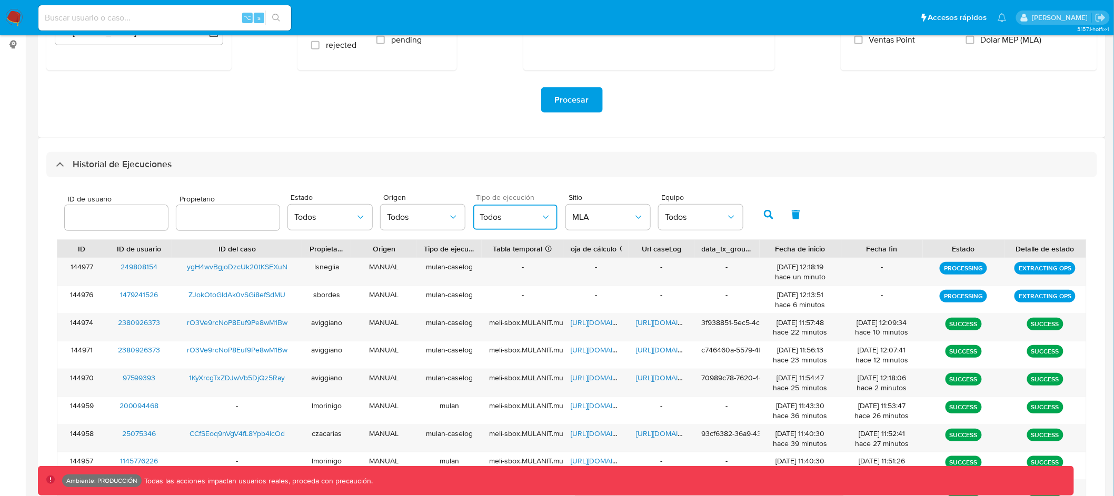
click at [501, 217] on span "Todos" at bounding box center [510, 217] width 61 height 11
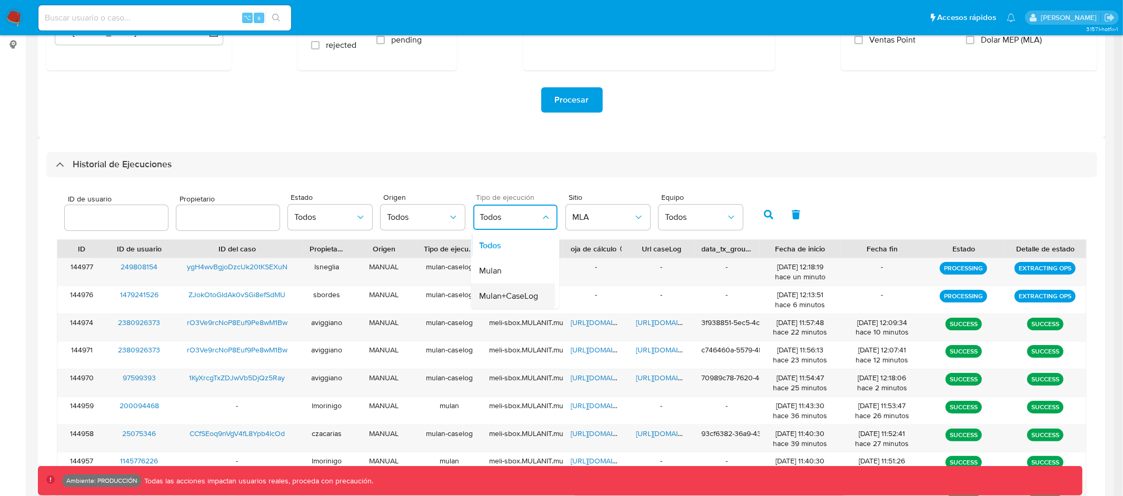
click at [519, 296] on span "Mulan+CaseLog" at bounding box center [509, 296] width 59 height 11
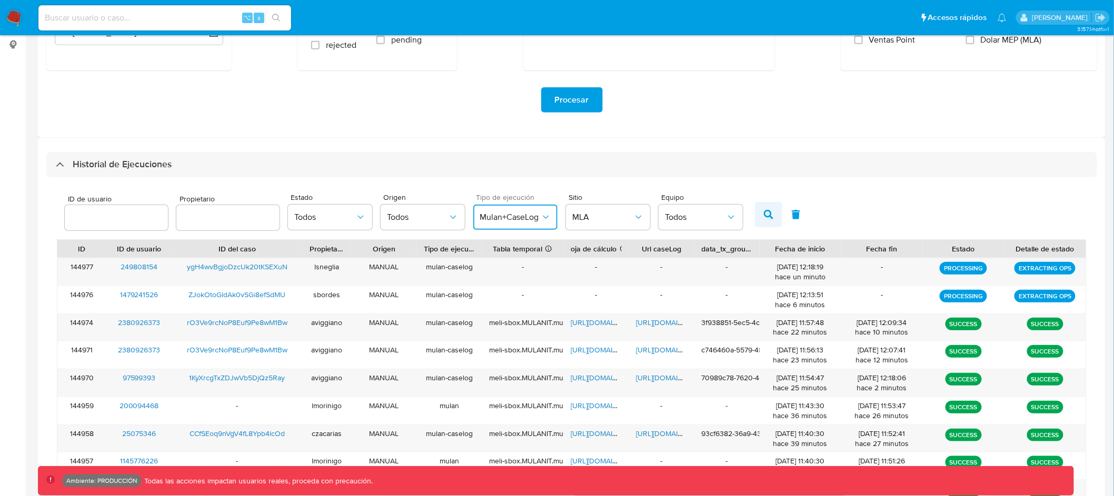
click at [769, 212] on button "button" at bounding box center [768, 214] width 27 height 25
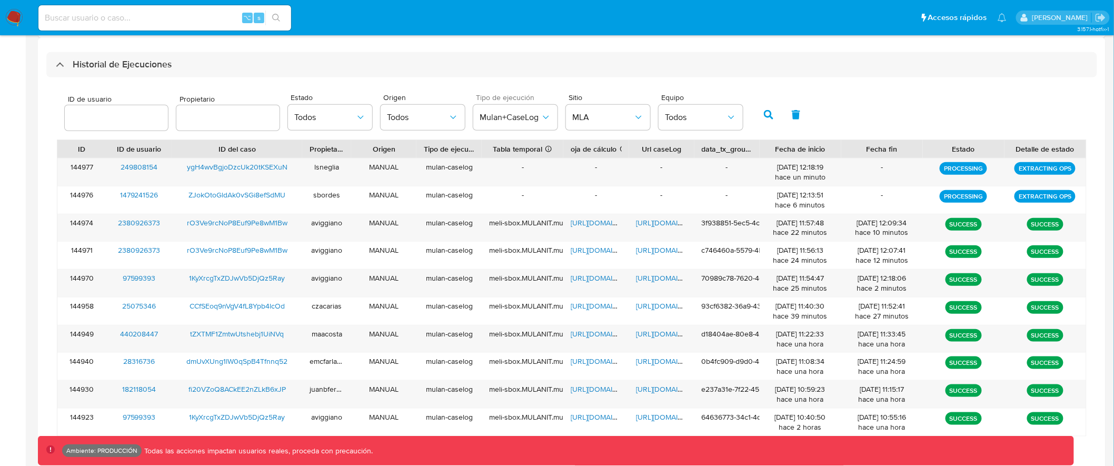
scroll to position [295, 0]
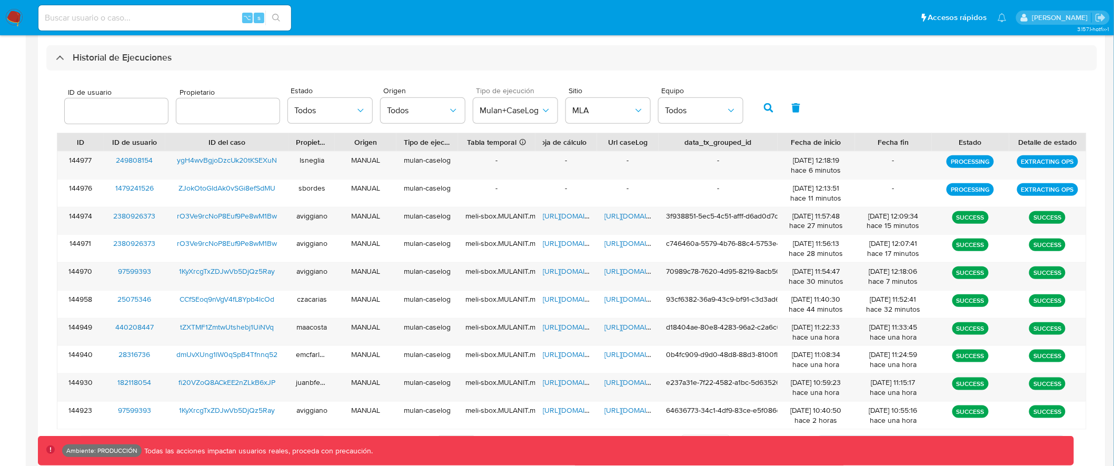
drag, startPoint x: 764, startPoint y: 144, endPoint x: 818, endPoint y: 144, distance: 53.7
click at [818, 144] on div "ID ID de usuario ID del caso Propietario Origen Tipo de ejecución Tabla tempora…" at bounding box center [571, 142] width 1029 height 18
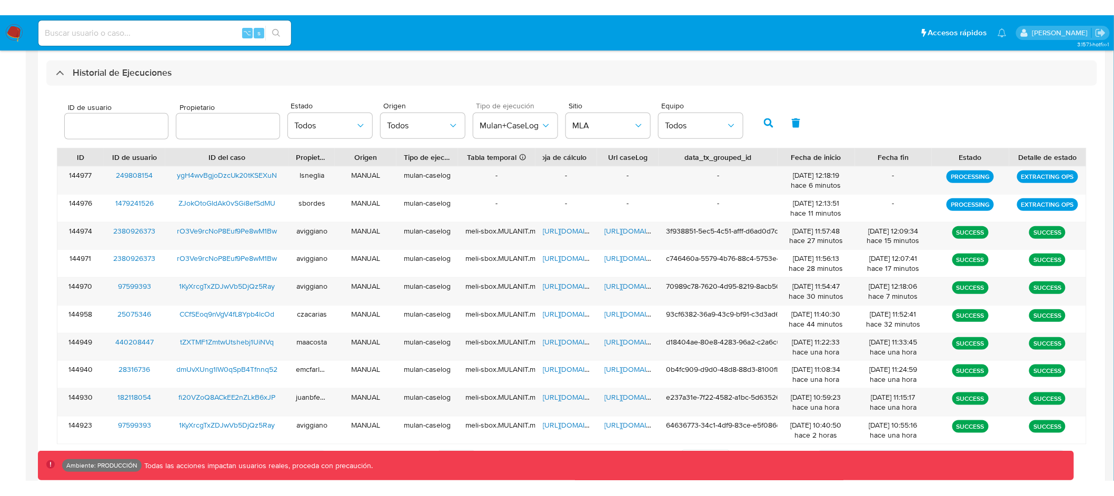
scroll to position [288, 0]
